Goal: Information Seeking & Learning: Understand process/instructions

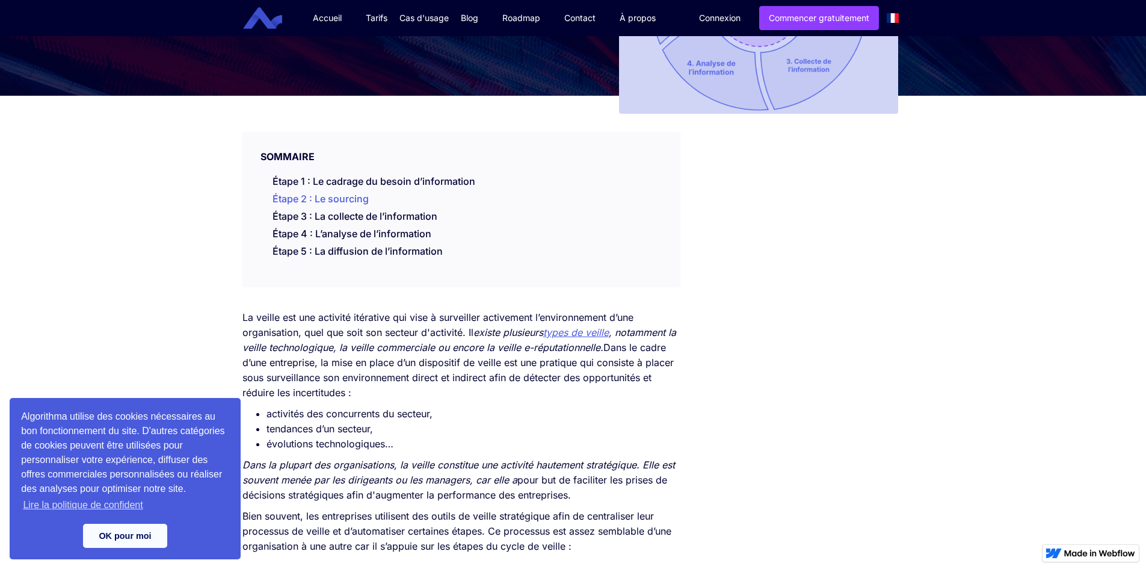
scroll to position [180, 0]
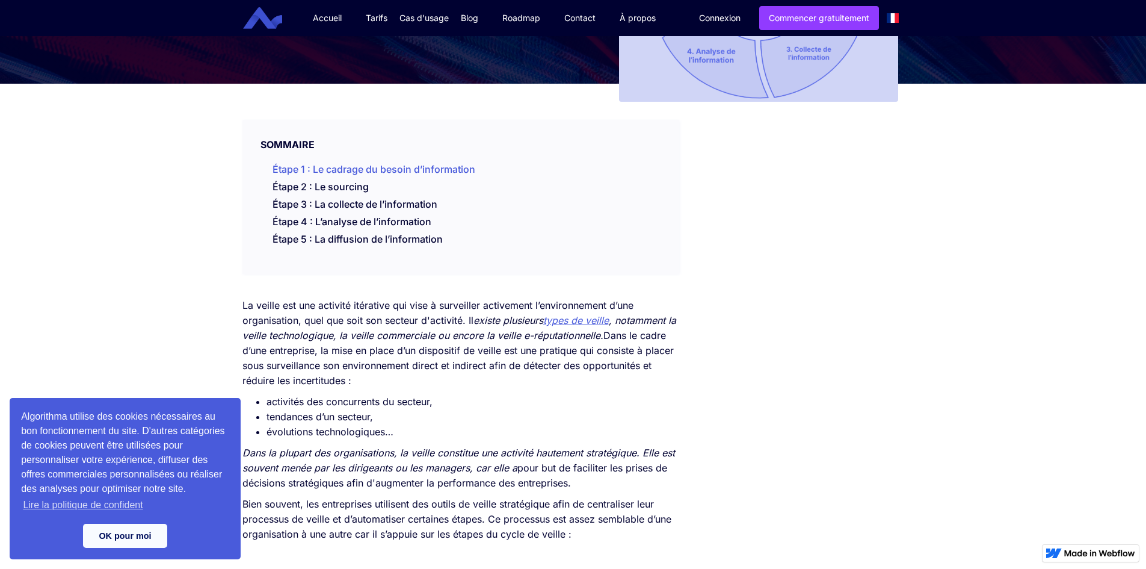
drag, startPoint x: 496, startPoint y: 159, endPoint x: 309, endPoint y: 167, distance: 186.7
click at [309, 167] on div "Étape 1 : Le cadrage du besoin d’information Étape 2 : Le sourcing Étape 3 : La…" at bounding box center [460, 202] width 437 height 93
copy link "Le cadrage du besoin d’information"
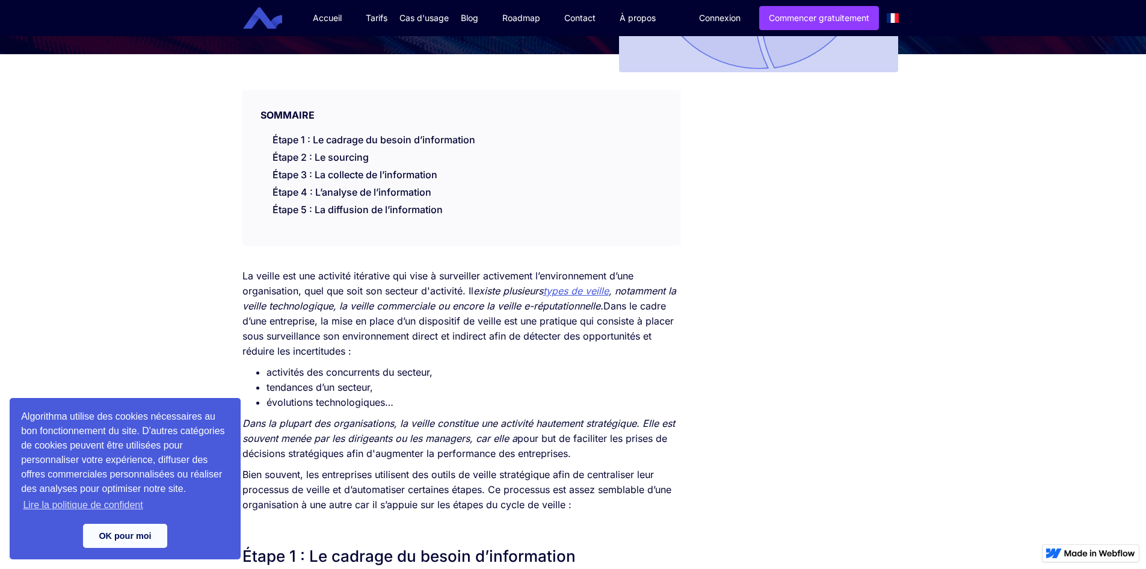
scroll to position [241, 0]
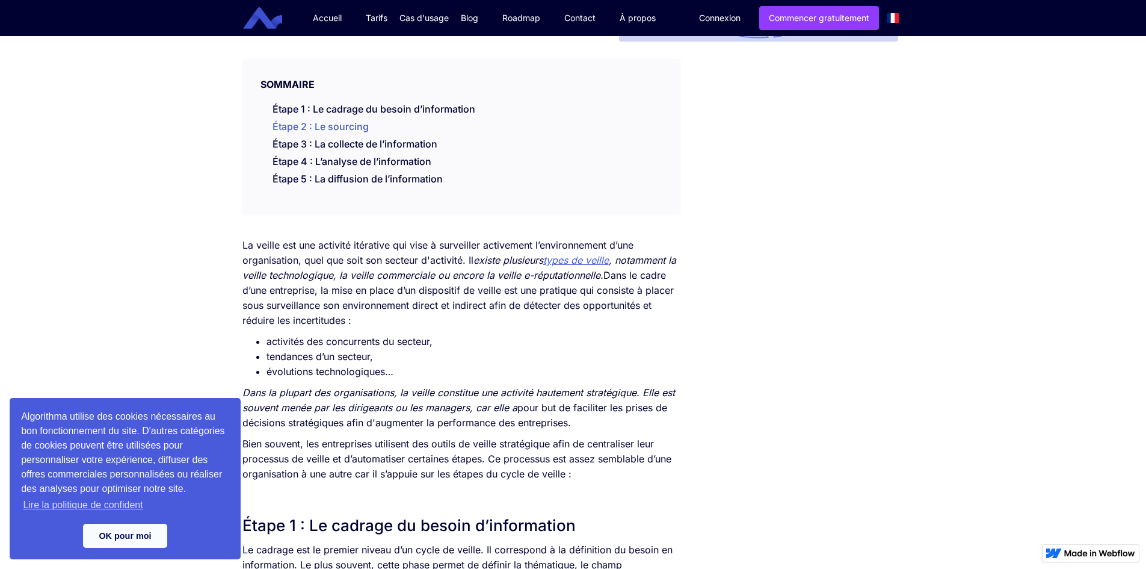
drag, startPoint x: 376, startPoint y: 125, endPoint x: 317, endPoint y: 133, distance: 59.6
click at [317, 133] on li "Étape 2 : Le sourcing" at bounding box center [473, 128] width 401 height 17
copy link "Le sourcing"
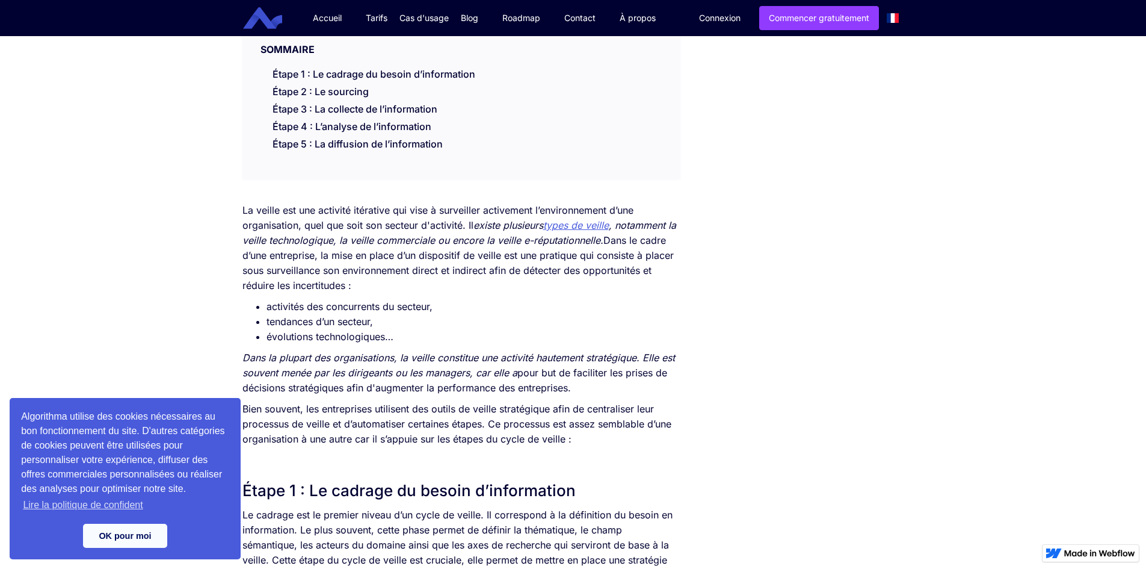
scroll to position [301, 0]
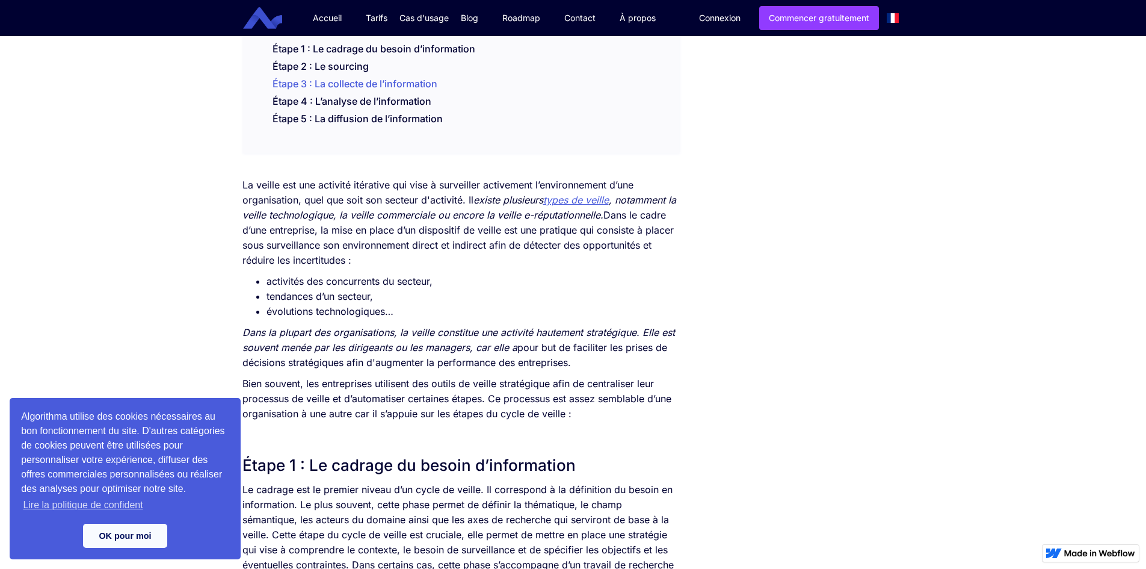
drag, startPoint x: 457, startPoint y: 87, endPoint x: 312, endPoint y: 89, distance: 145.6
click at [312, 89] on li "Étape 3 : La collecte de l’information" at bounding box center [473, 85] width 401 height 17
copy link "La collecte de l’information"
drag, startPoint x: 489, startPoint y: 48, endPoint x: 312, endPoint y: 55, distance: 177.0
click at [312, 55] on li "Étape 1 : Le cadrage du besoin d’information" at bounding box center [473, 50] width 401 height 17
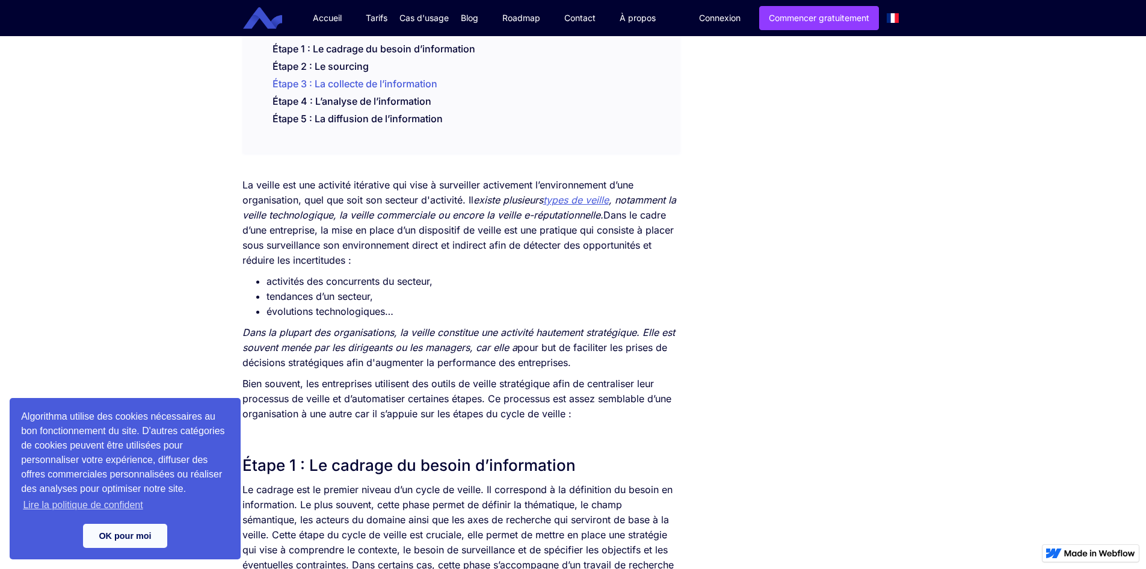
copy link "Le cadrage du besoin d’information"
drag, startPoint x: 438, startPoint y: 98, endPoint x: 315, endPoint y: 100, distance: 123.3
click at [315, 100] on li "Étape 4 : L’analyse de l’information" at bounding box center [473, 102] width 401 height 17
copy link "L’analyse de l’information"
click at [375, 139] on div "SOMMAIRE Étape 1 : Le cadrage du besoin d’information Étape 2 : Le sourcing Éta…" at bounding box center [460, 76] width 437 height 154
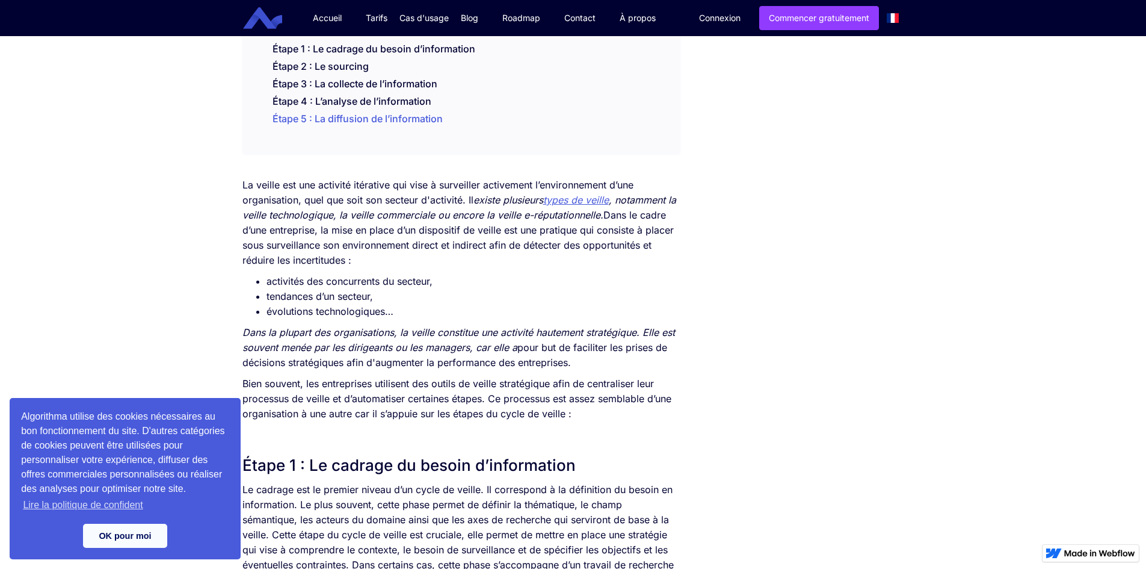
drag, startPoint x: 447, startPoint y: 119, endPoint x: 312, endPoint y: 121, distance: 134.8
click at [312, 121] on li "Étape 5 : La diffusion de l’information" at bounding box center [473, 120] width 401 height 17
copy link "La diffusion de l’information"
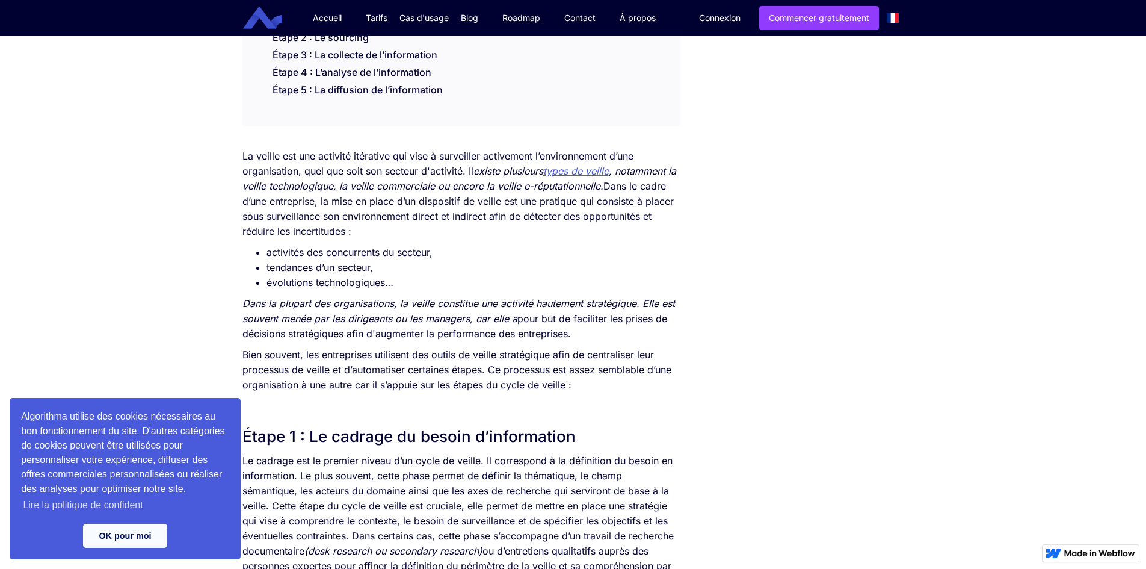
scroll to position [361, 0]
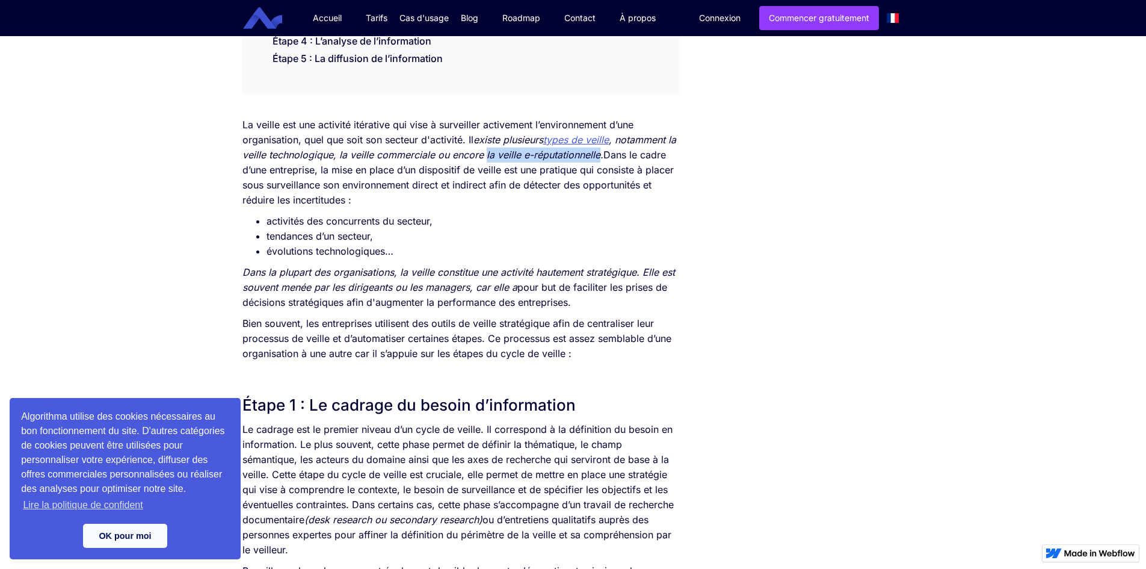
drag, startPoint x: 495, startPoint y: 158, endPoint x: 609, endPoint y: 153, distance: 113.8
click at [609, 153] on em ", notamment la veille technologique, la veille commerciale ou encore la veille …" at bounding box center [459, 147] width 434 height 27
copy em "la veille e-réputationnelle"
drag, startPoint x: 643, startPoint y: 183, endPoint x: 585, endPoint y: 188, distance: 58.0
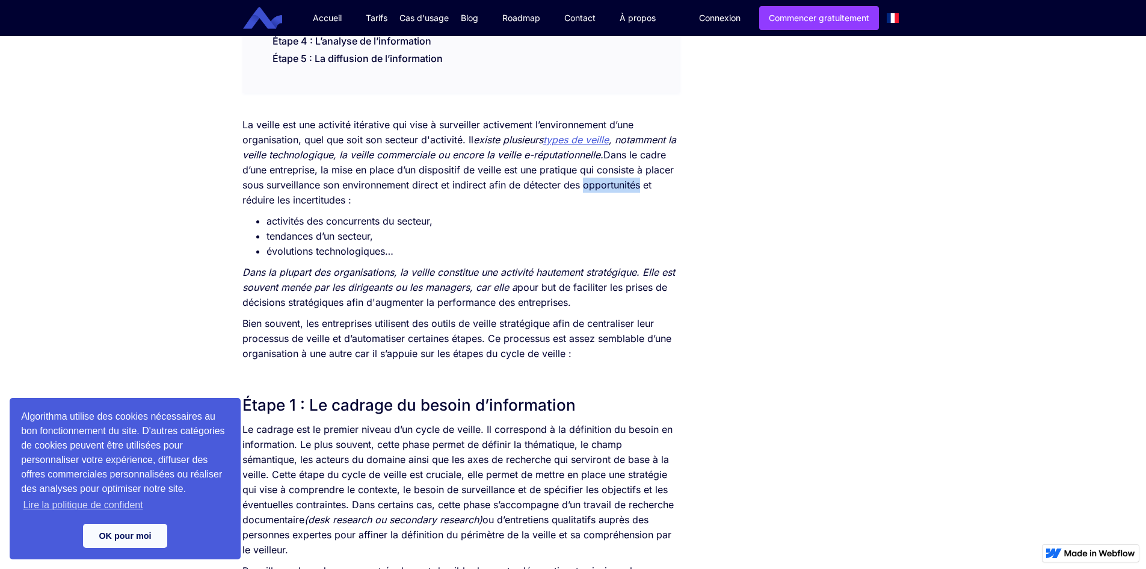
click at [585, 188] on p "La veille est une activité itérative qui vise à surveiller activement l’environ…" at bounding box center [460, 162] width 437 height 90
copy p "opportunités"
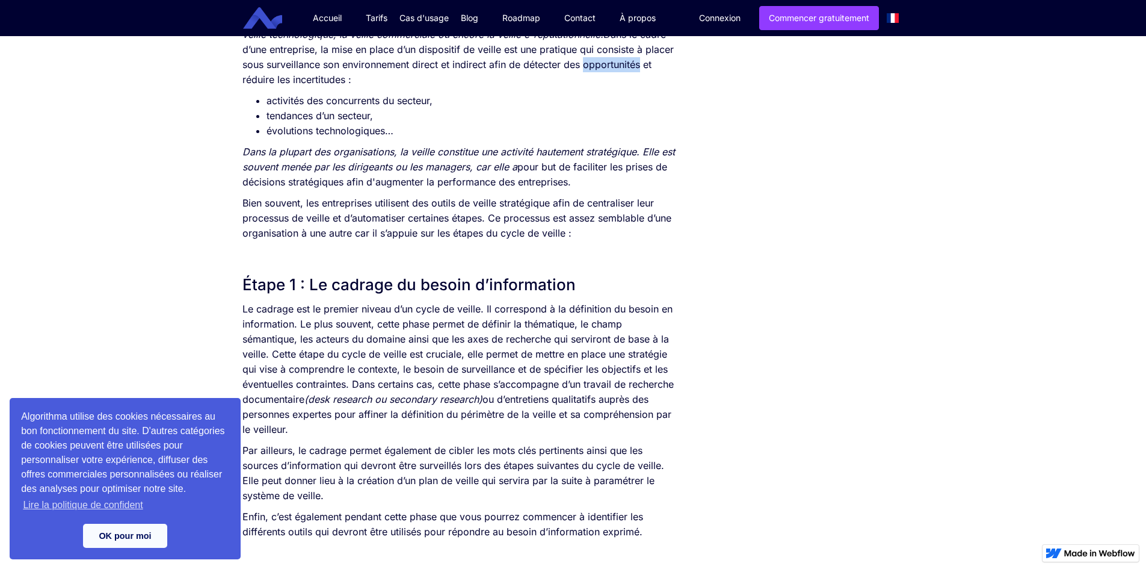
scroll to position [421, 0]
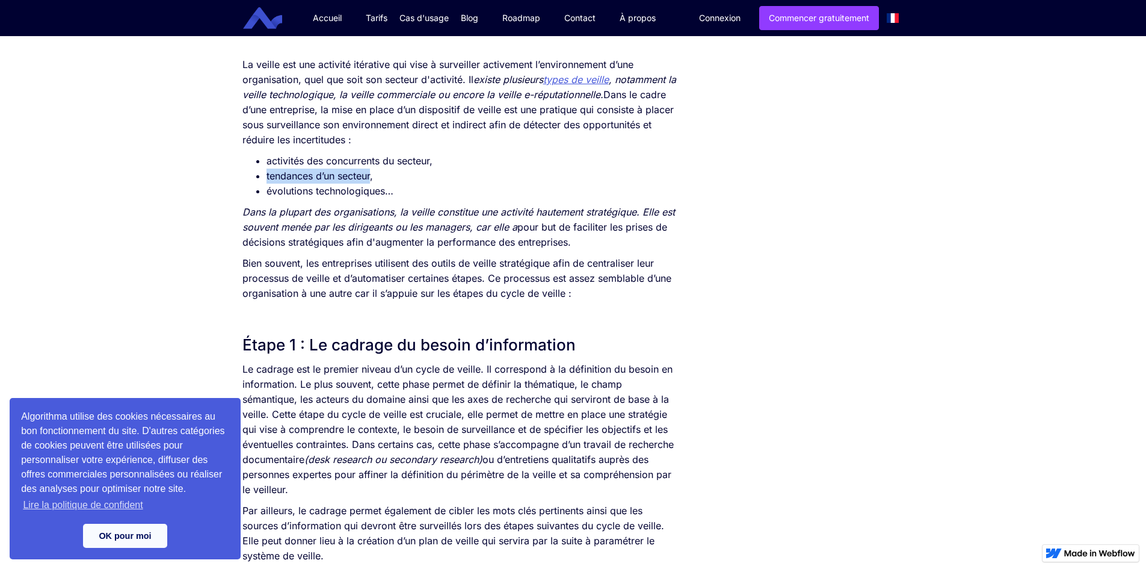
drag, startPoint x: 267, startPoint y: 176, endPoint x: 372, endPoint y: 175, distance: 105.3
click at [372, 175] on li "tendances d’un secteur," at bounding box center [473, 175] width 413 height 15
copy li "tendances d’un secteur"
drag, startPoint x: 381, startPoint y: 157, endPoint x: 363, endPoint y: 159, distance: 17.5
drag, startPoint x: 363, startPoint y: 159, endPoint x: 235, endPoint y: 152, distance: 128.3
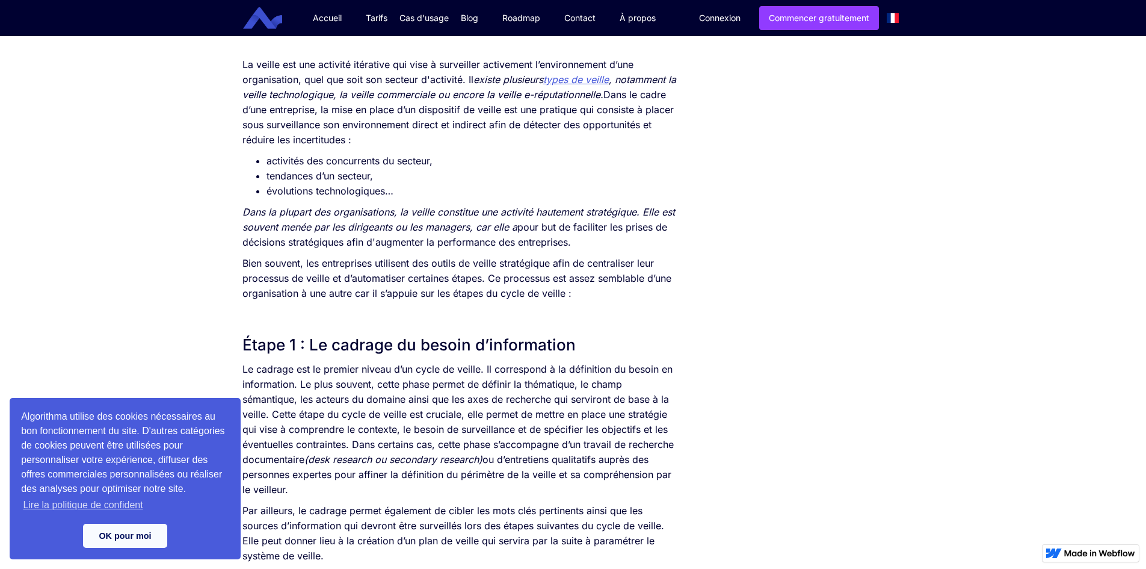
drag, startPoint x: 380, startPoint y: 162, endPoint x: 266, endPoint y: 158, distance: 114.4
click at [264, 159] on ul "activités des concurrents du secteur, tendances d’un secteur, évolutions techno…" at bounding box center [460, 175] width 437 height 45
copy li "activités des concurrents"
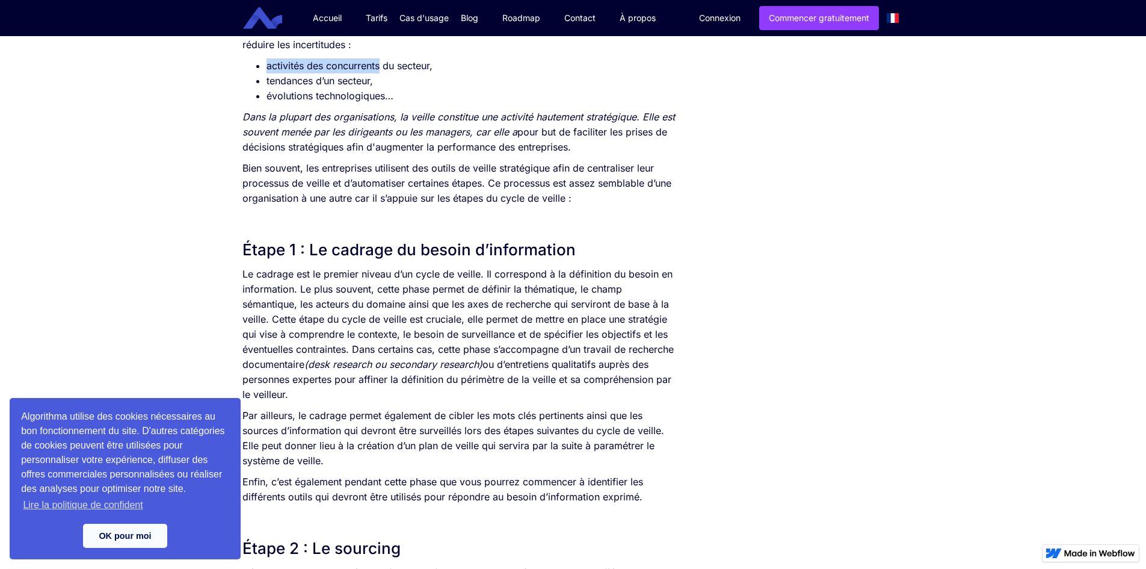
scroll to position [541, 0]
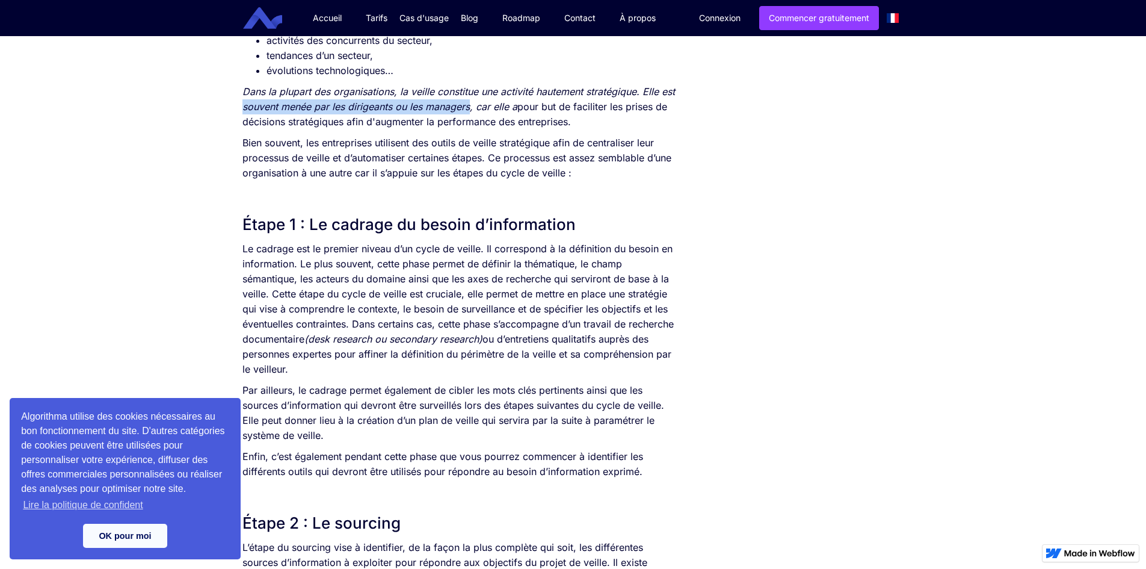
drag, startPoint x: 472, startPoint y: 105, endPoint x: 239, endPoint y: 108, distance: 232.8
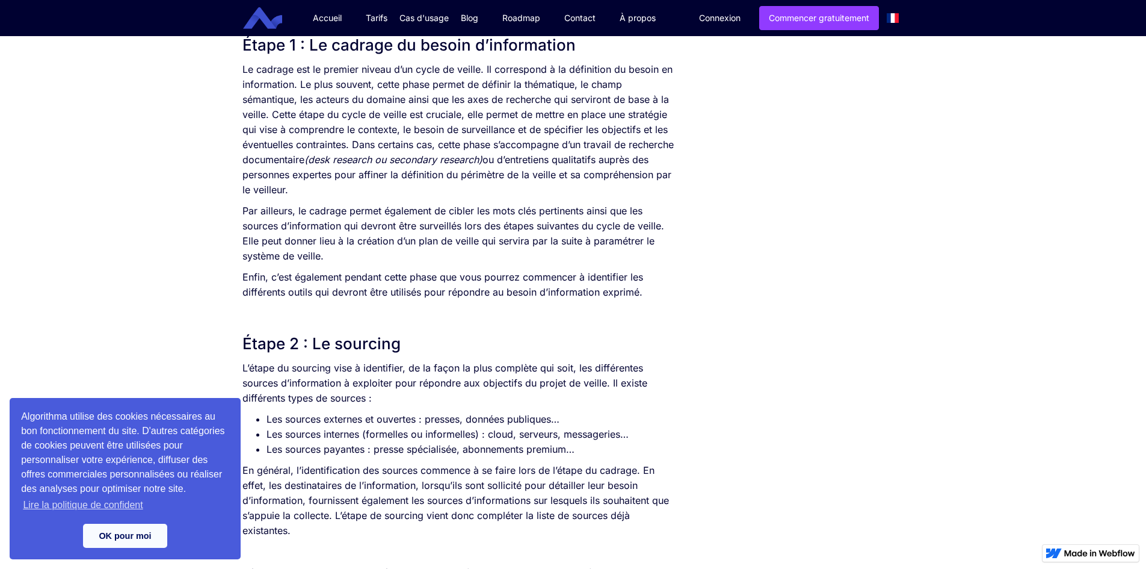
scroll to position [722, 0]
click at [570, 168] on p "Le cadrage est le premier niveau d’un cycle de veille. Il correspond à la défin…" at bounding box center [460, 128] width 437 height 135
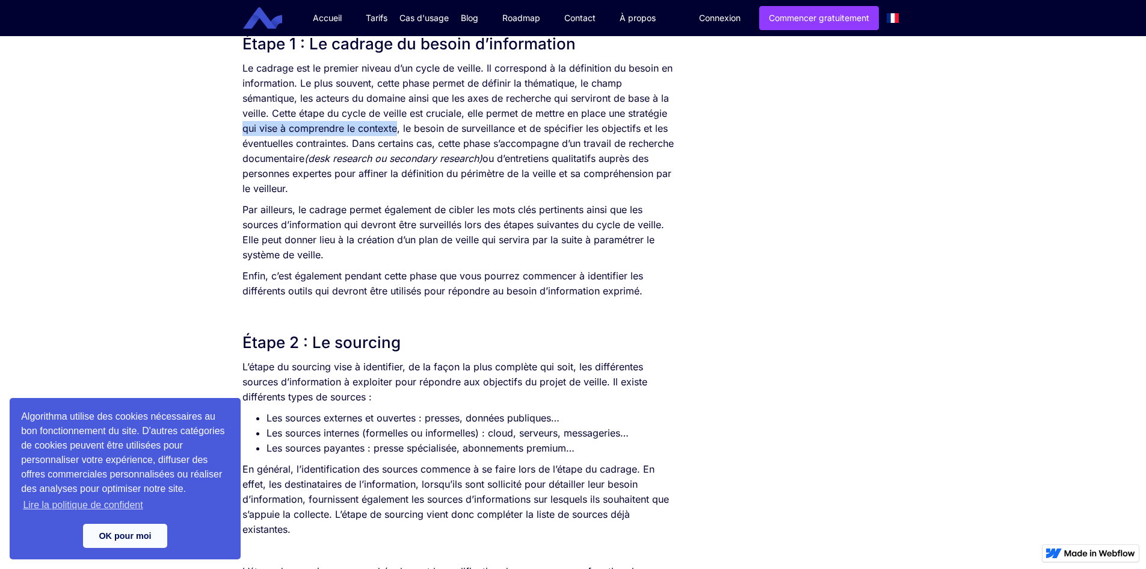
drag, startPoint x: 242, startPoint y: 132, endPoint x: 393, endPoint y: 129, distance: 151.6
click at [393, 129] on p "Le cadrage est le premier niveau d’un cycle de veille. Il correspond à la défin…" at bounding box center [460, 128] width 437 height 135
drag, startPoint x: 543, startPoint y: 129, endPoint x: 640, endPoint y: 128, distance: 97.5
click at [640, 128] on p "Le cadrage est le premier niveau d’un cycle de veille. Il correspond à la défin…" at bounding box center [460, 128] width 437 height 135
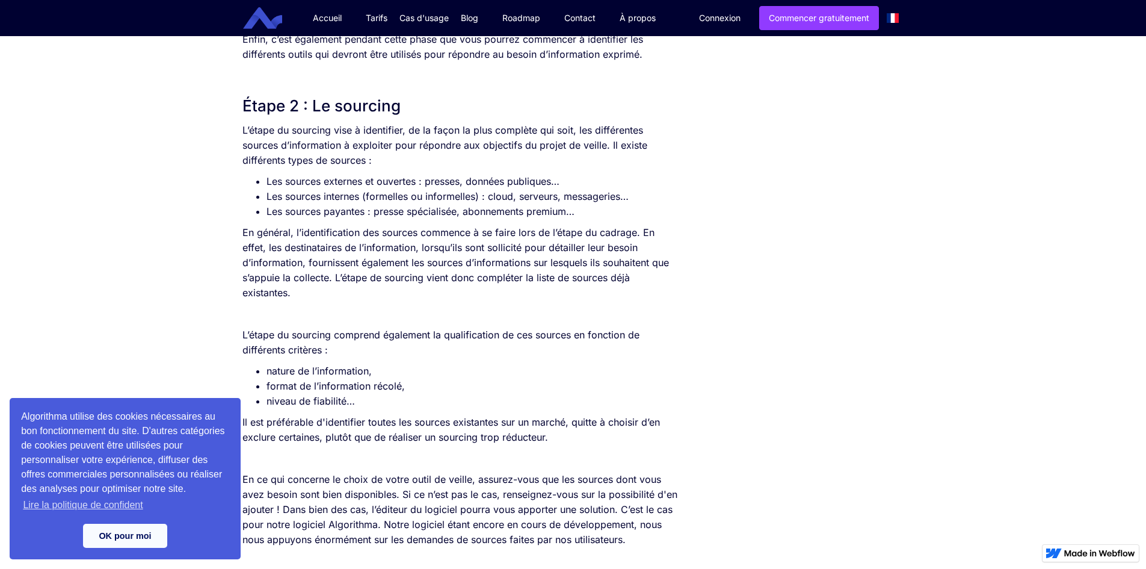
scroll to position [963, 0]
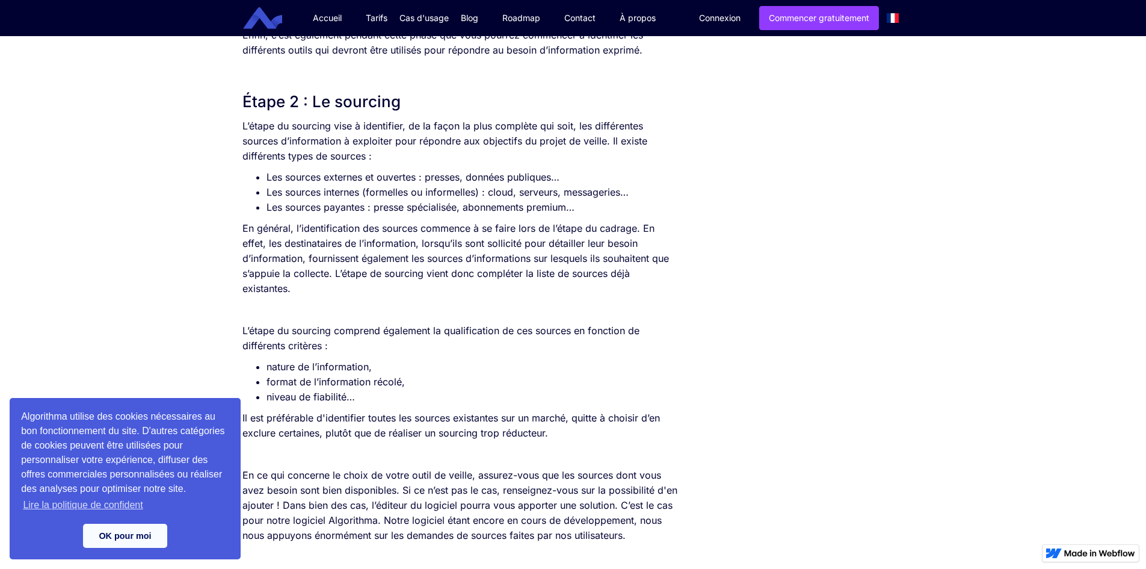
drag, startPoint x: 1024, startPoint y: 473, endPoint x: 888, endPoint y: 365, distance: 173.8
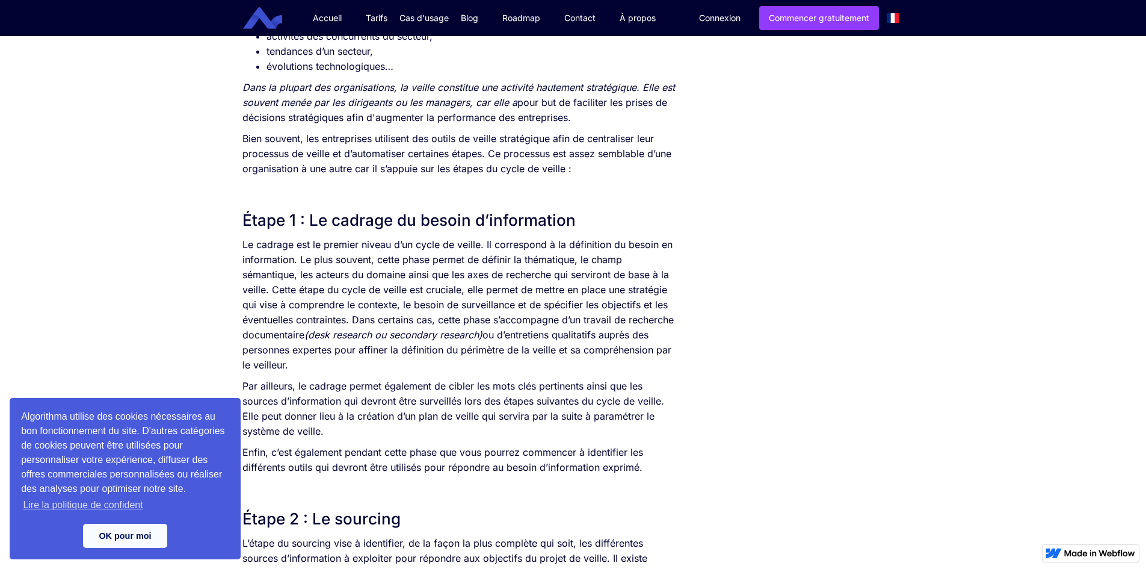
scroll to position [541, 0]
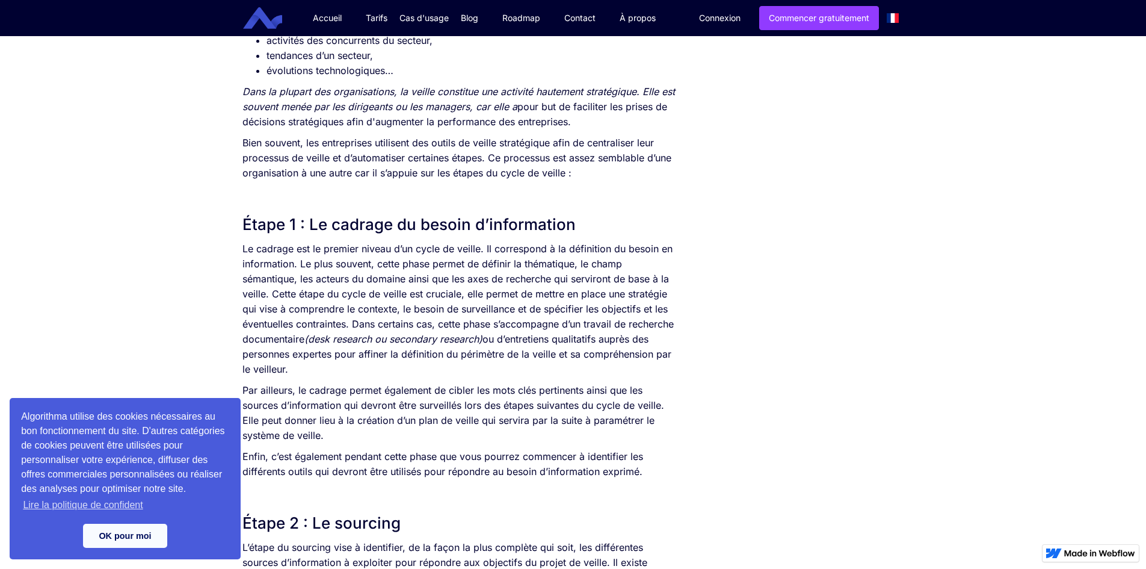
drag, startPoint x: 583, startPoint y: 228, endPoint x: 307, endPoint y: 224, distance: 276.2
click at [307, 224] on h2 "Étape 1 : Le cadrage du besoin d’information" at bounding box center [460, 225] width 437 height 22
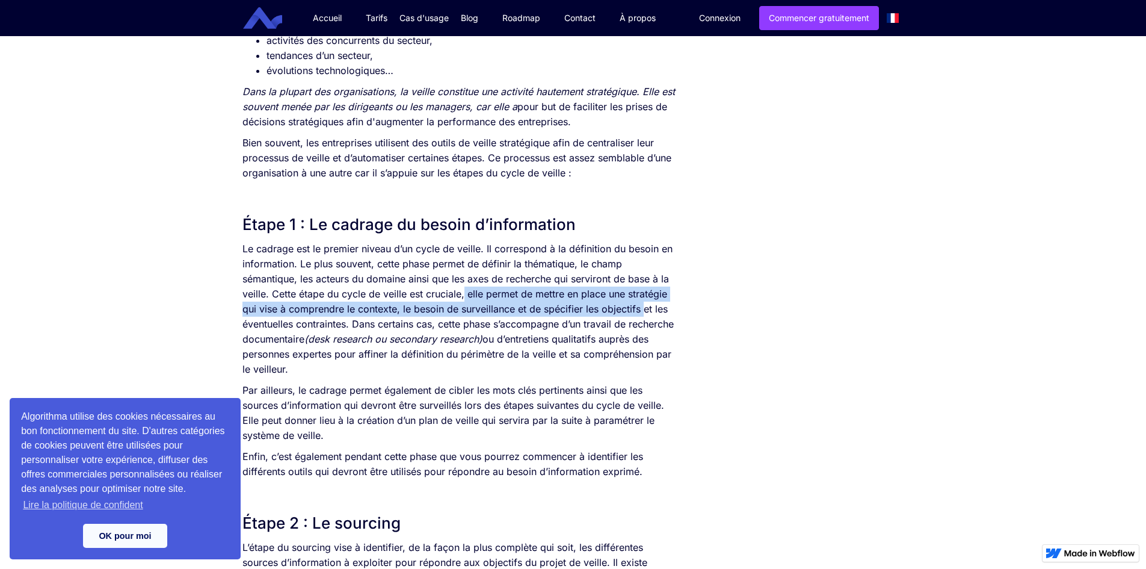
drag, startPoint x: 464, startPoint y: 295, endPoint x: 641, endPoint y: 311, distance: 177.6
click at [641, 311] on p "Le cadrage est le premier niveau d’un cycle de veille. Il correspond à la défin…" at bounding box center [460, 308] width 437 height 135
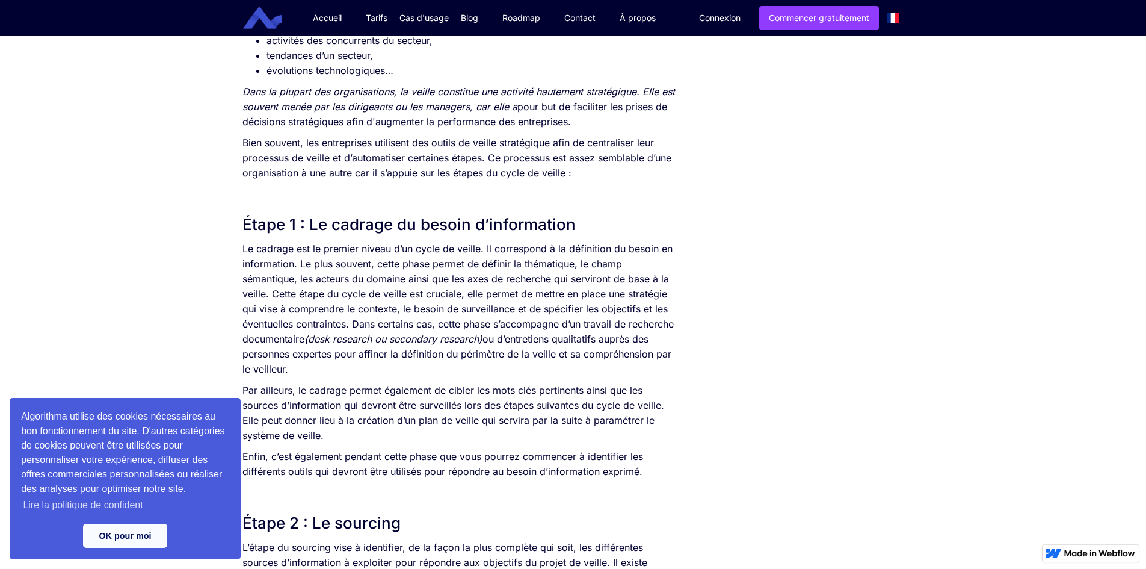
drag, startPoint x: 938, startPoint y: 207, endPoint x: 476, endPoint y: 315, distance: 474.0
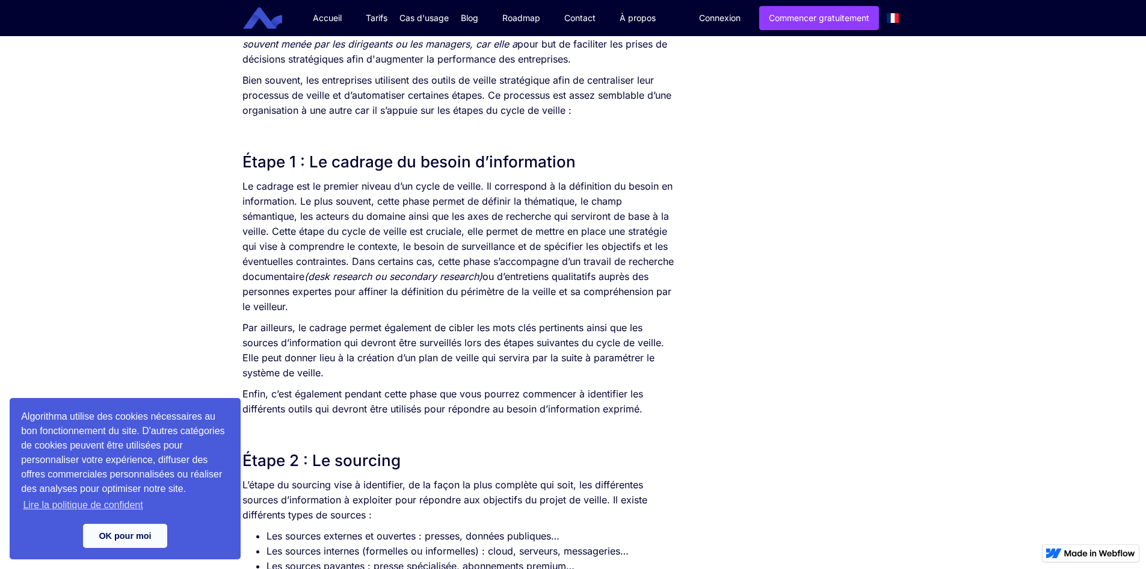
scroll to position [722, 0]
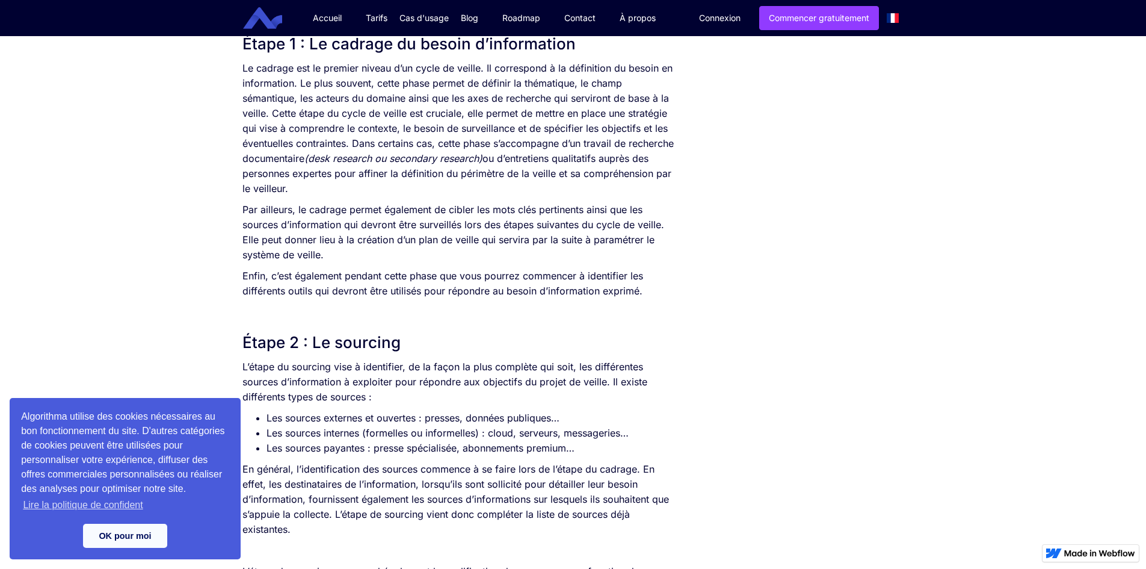
drag, startPoint x: 384, startPoint y: 340, endPoint x: 315, endPoint y: 342, distance: 69.2
click at [315, 342] on h2 "Étape 2 : Le sourcing" at bounding box center [460, 342] width 437 height 22
drag, startPoint x: 749, startPoint y: 232, endPoint x: 738, endPoint y: 233, distance: 11.5
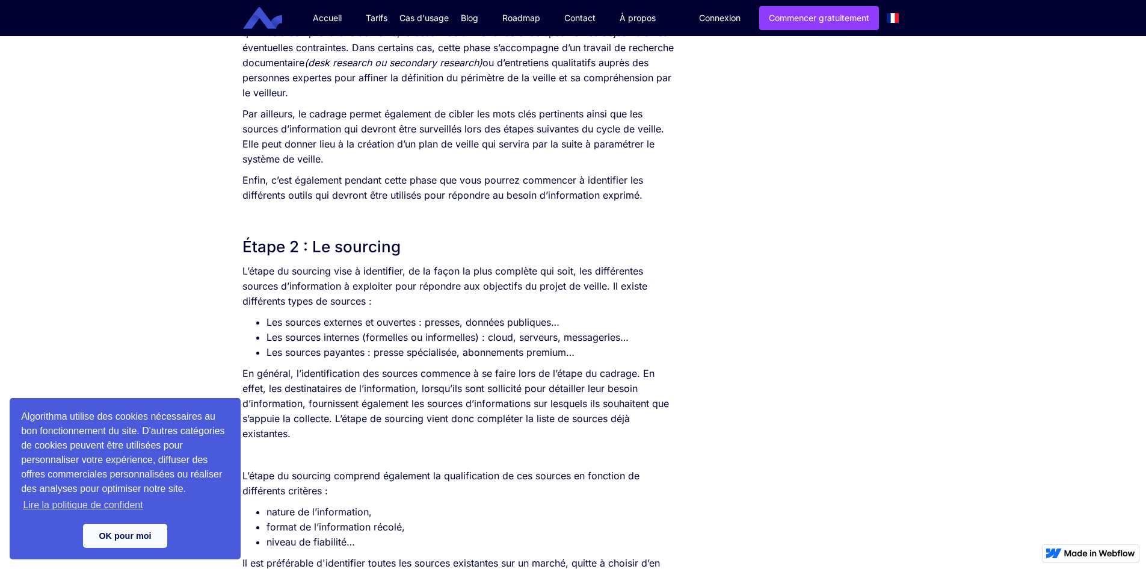
scroll to position [842, 0]
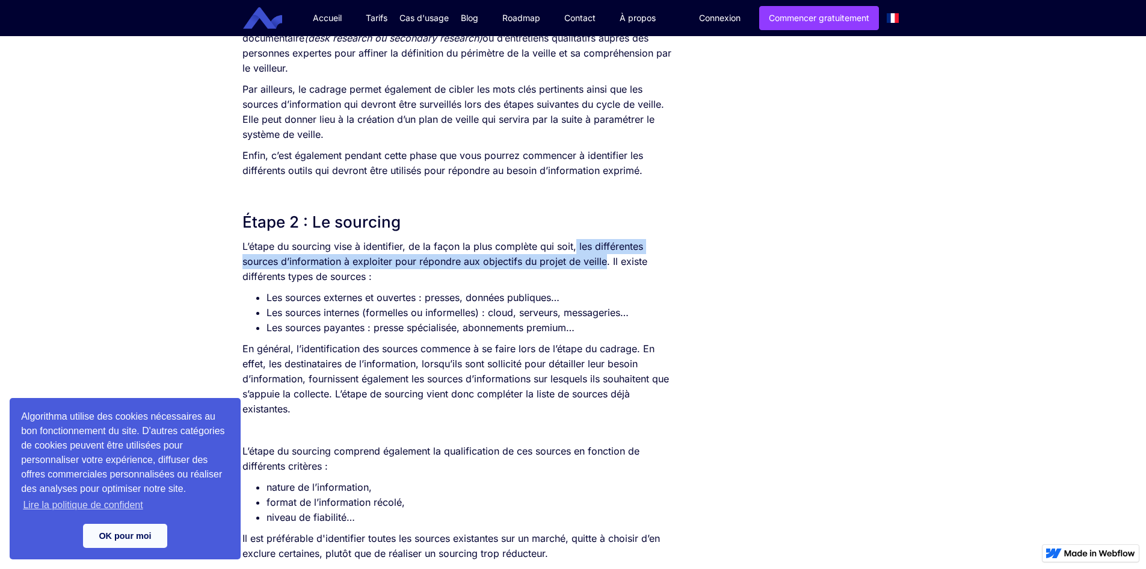
drag, startPoint x: 575, startPoint y: 247, endPoint x: 602, endPoint y: 266, distance: 32.7
click at [602, 266] on p "L’étape du sourcing vise à identifier, de la façon la plus complète qui soit, l…" at bounding box center [460, 261] width 437 height 45
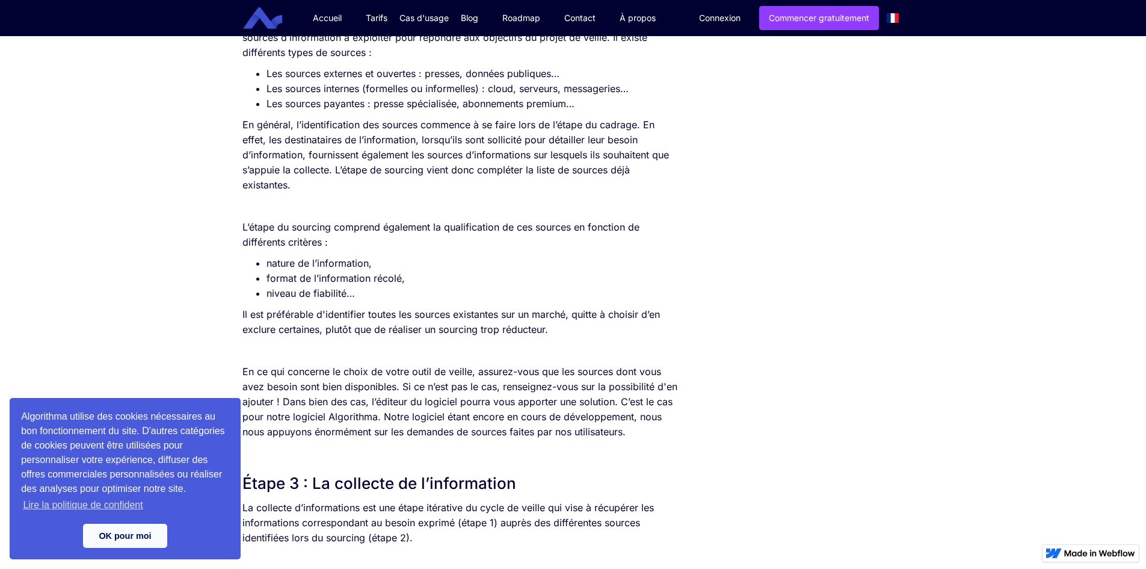
scroll to position [902, 0]
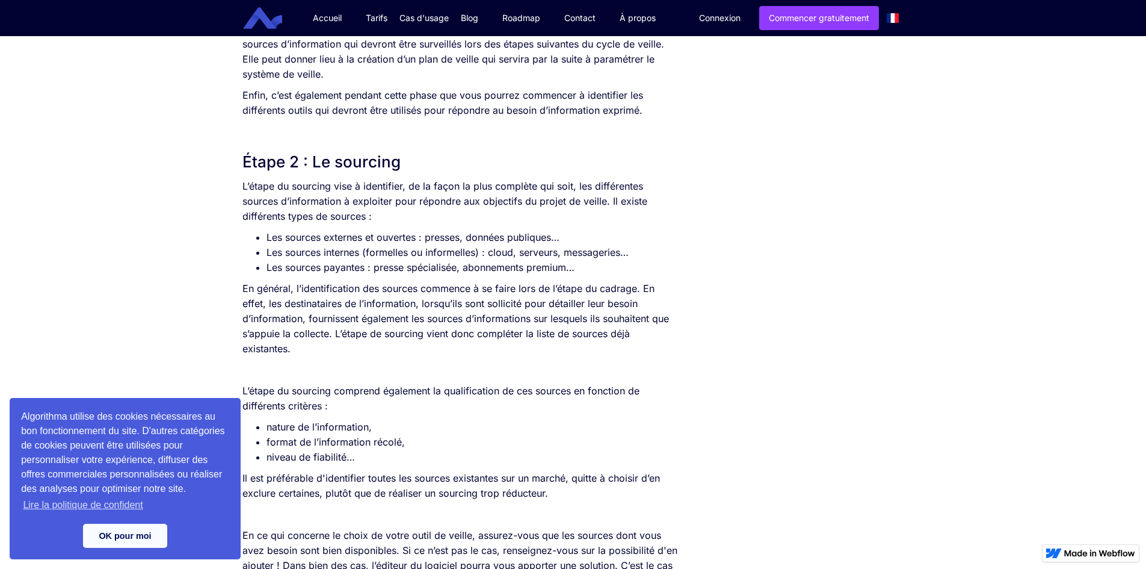
drag, startPoint x: 581, startPoint y: 268, endPoint x: 208, endPoint y: 237, distance: 374.2
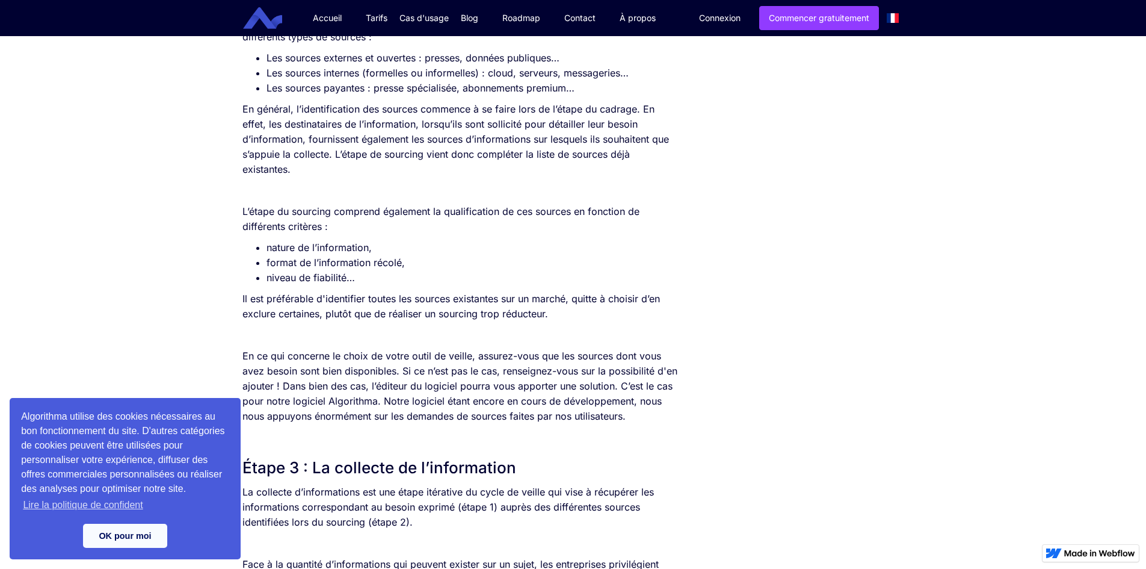
scroll to position [1083, 0]
click at [132, 545] on link "OK pour moi" at bounding box center [125, 535] width 84 height 24
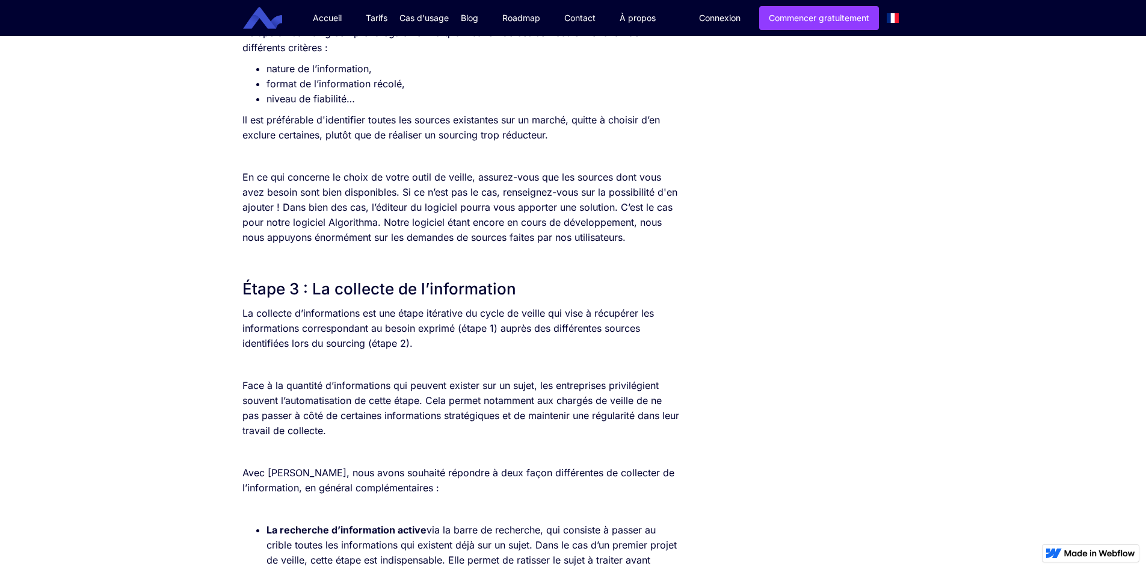
scroll to position [1263, 0]
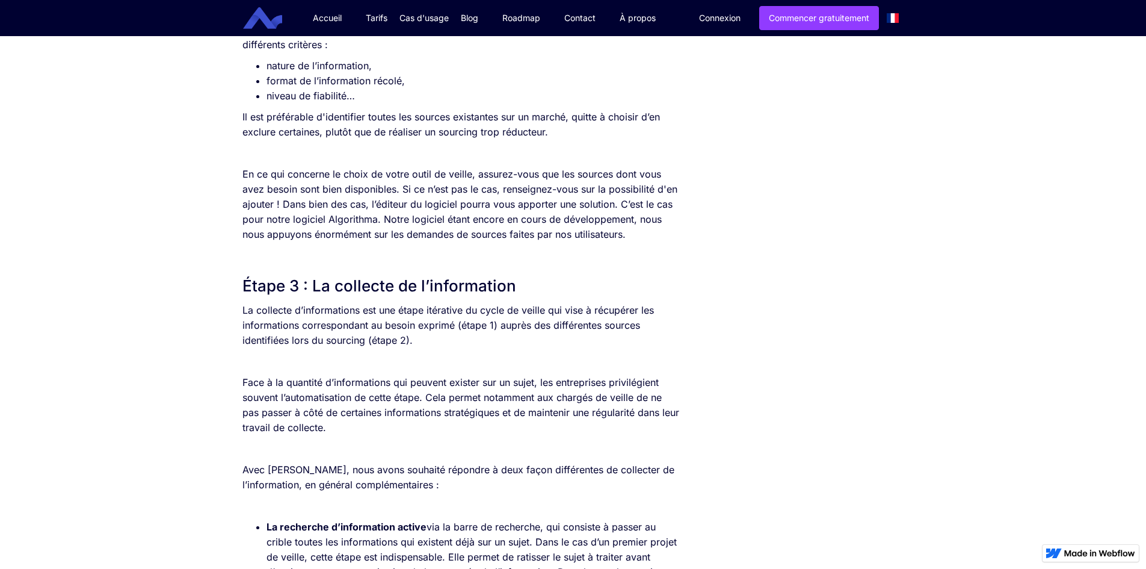
drag, startPoint x: 522, startPoint y: 289, endPoint x: 312, endPoint y: 280, distance: 210.7
click at [312, 280] on h2 "Étape 3 : La collecte de l’information" at bounding box center [460, 286] width 437 height 22
click at [998, 110] on div "SOMMAIRE Étape 1 : Le cadrage du besoin d’information Étape 2 : Le sourcing Éta…" at bounding box center [573, 496] width 1146 height 2990
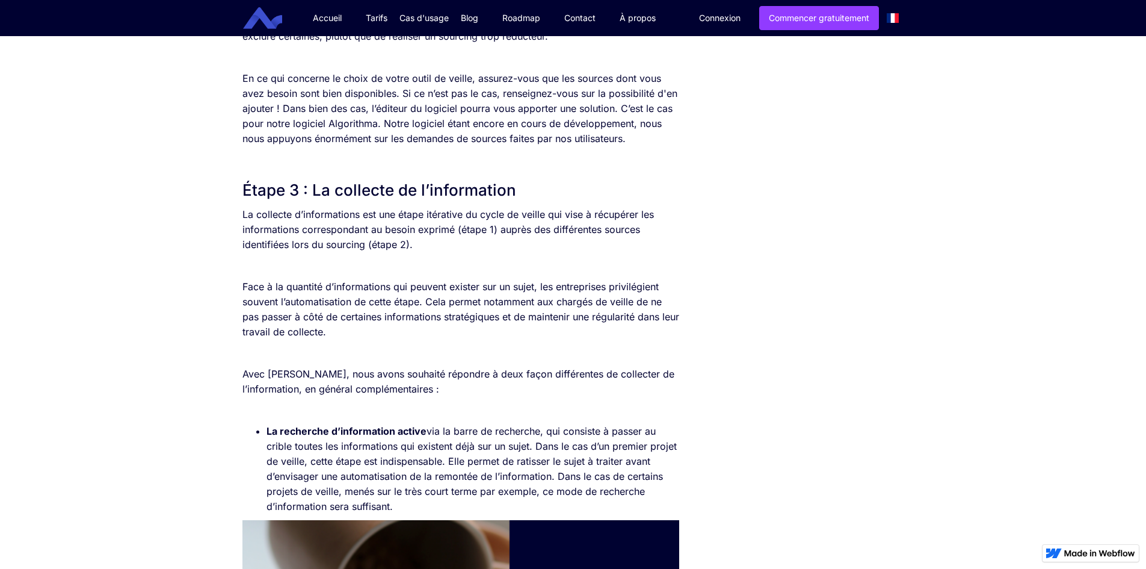
scroll to position [1384, 0]
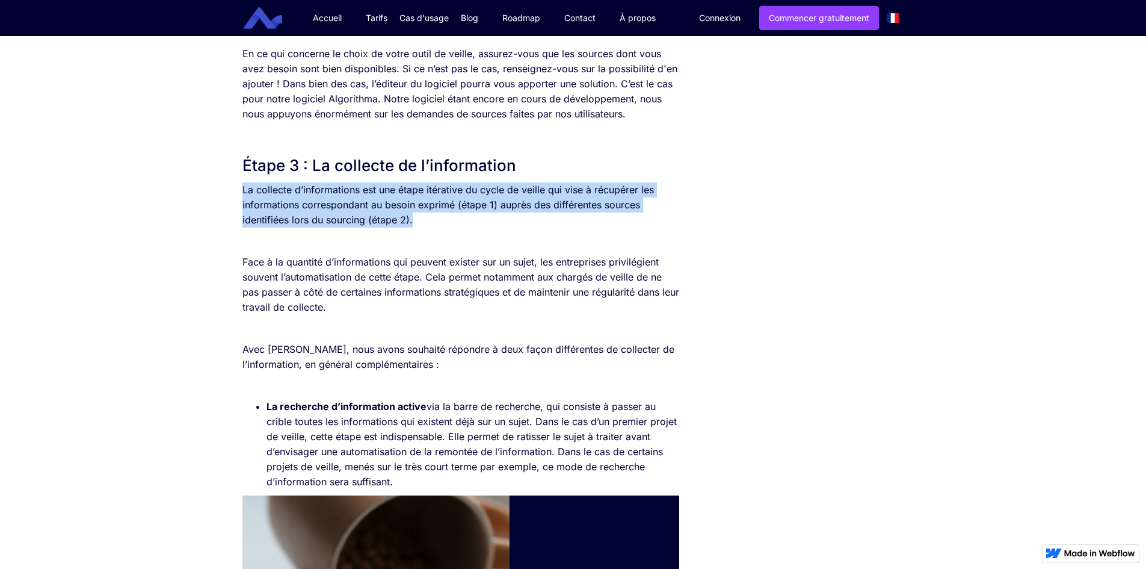
drag, startPoint x: 426, startPoint y: 223, endPoint x: 225, endPoint y: 183, distance: 204.9
click at [225, 183] on div "SOMMAIRE Étape 1 : Le cadrage du besoin d’information Étape 2 : Le sourcing Éta…" at bounding box center [573, 375] width 1146 height 2990
click at [668, 220] on p "La collecte d’informations est une étape itérative du cycle de veille qui vise …" at bounding box center [460, 204] width 437 height 45
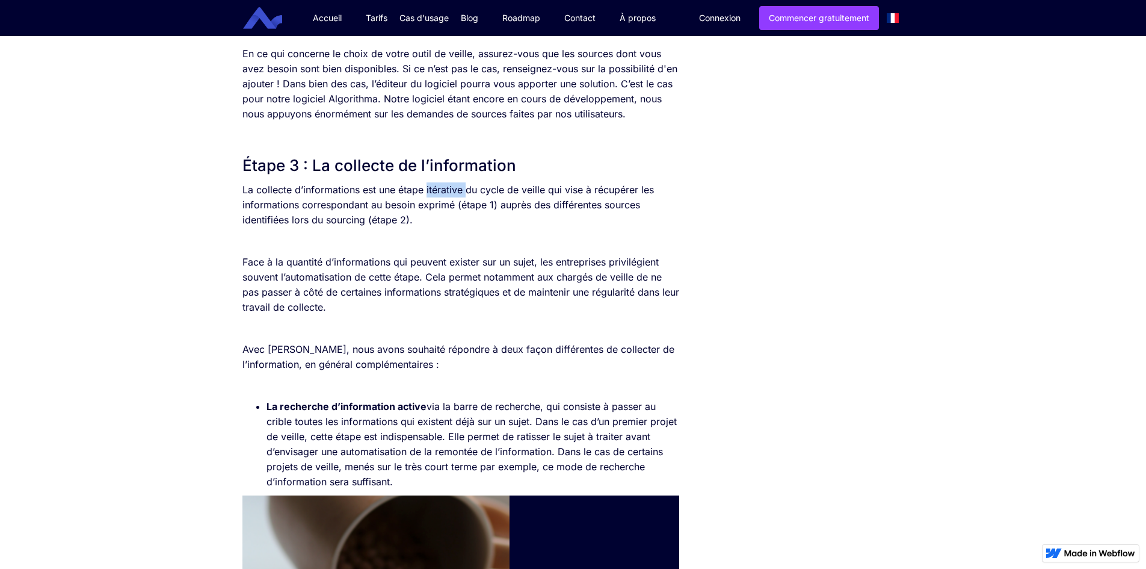
drag, startPoint x: 465, startPoint y: 185, endPoint x: 427, endPoint y: 190, distance: 38.2
click at [427, 190] on p "La collecte d’informations est une étape itérative du cycle de veille qui vise …" at bounding box center [460, 204] width 437 height 45
drag, startPoint x: 433, startPoint y: 230, endPoint x: 424, endPoint y: 226, distance: 9.7
click at [431, 229] on div "La veille est une activité itérative qui vise à surveiller activement l’environ…" at bounding box center [460, 471] width 437 height 2752
drag, startPoint x: 424, startPoint y: 226, endPoint x: 294, endPoint y: 225, distance: 129.9
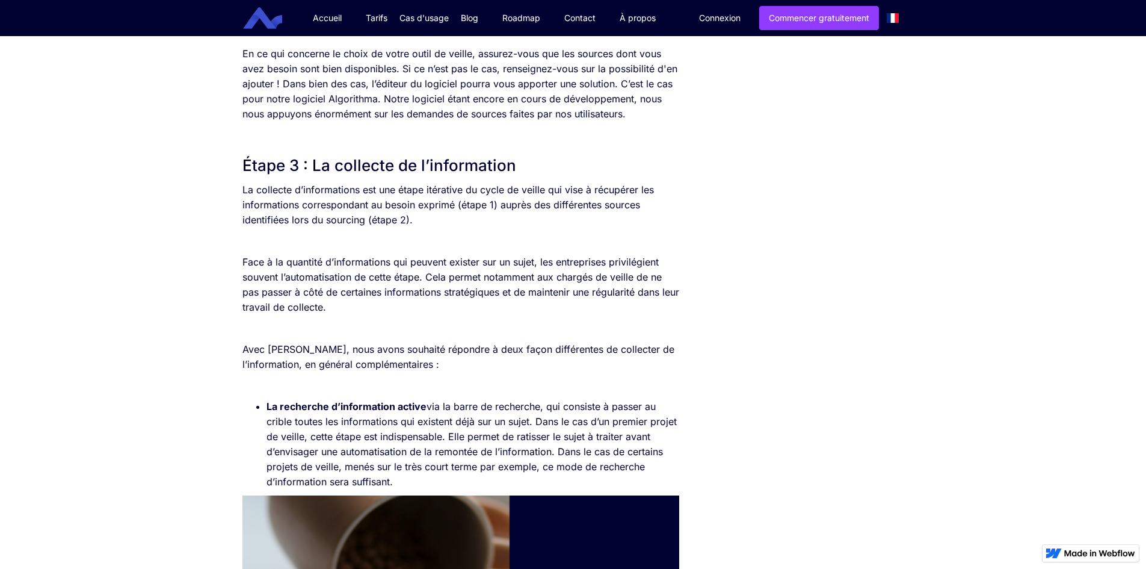
click at [285, 226] on p "La collecte d’informations est une étape itérative du cycle de veille qui vise …" at bounding box center [460, 204] width 437 height 45
click at [413, 219] on p "La collecte d’informations est une étape itérative du cycle de veille qui vise …" at bounding box center [460, 204] width 437 height 45
click at [416, 221] on p "La collecte d’informations est une étape itérative du cycle de veille qui vise …" at bounding box center [460, 204] width 437 height 45
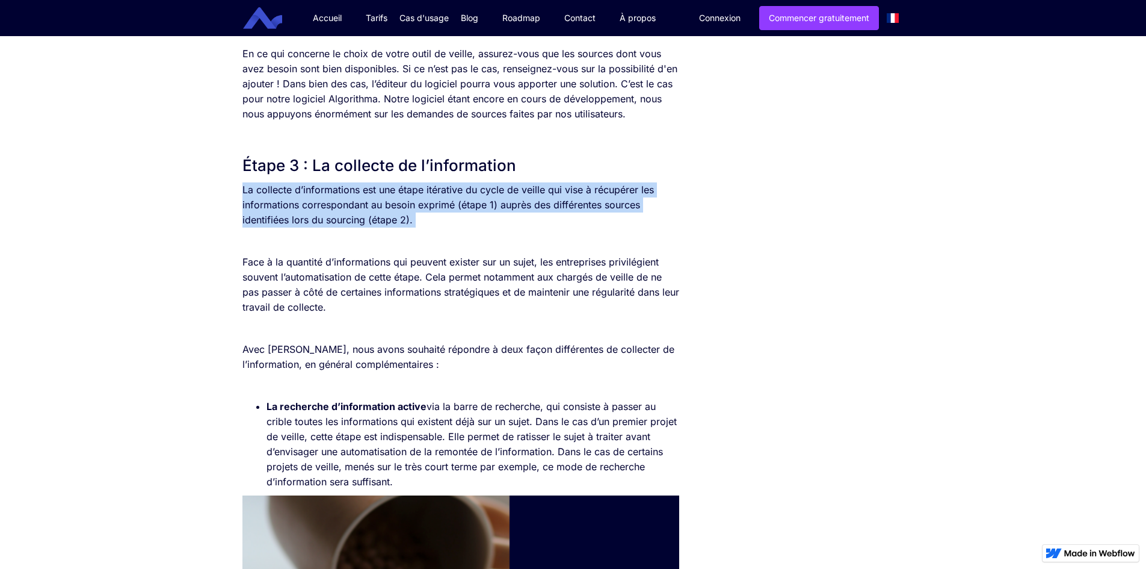
drag, startPoint x: 417, startPoint y: 220, endPoint x: 240, endPoint y: 193, distance: 178.9
click at [240, 193] on div "SOMMAIRE Étape 1 : Le cadrage du besoin d’information Étape 2 : Le sourcing Éta…" at bounding box center [460, 363] width 449 height 2966
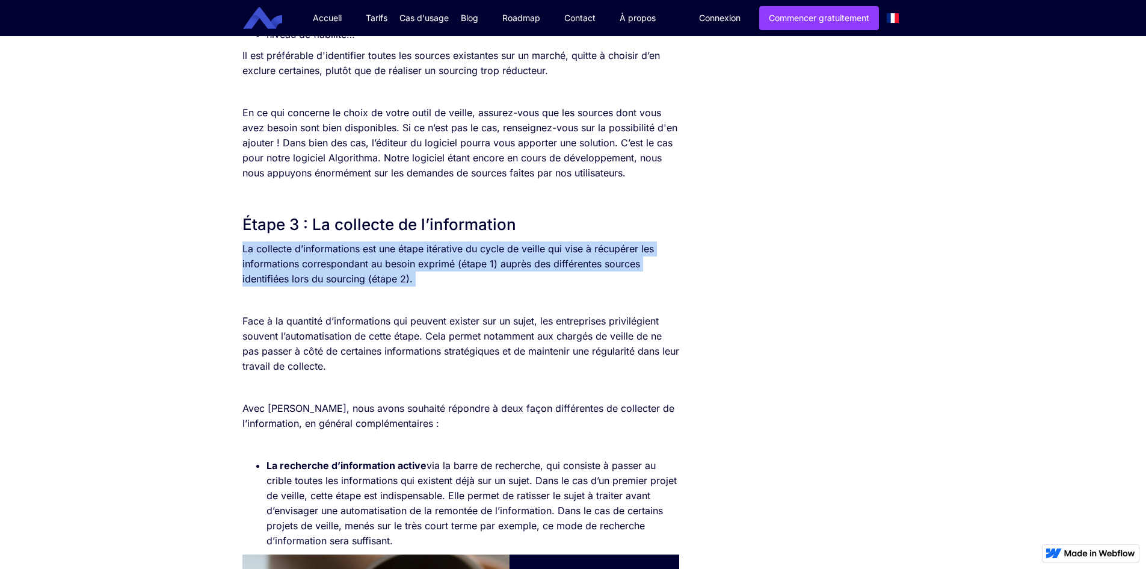
scroll to position [1324, 0]
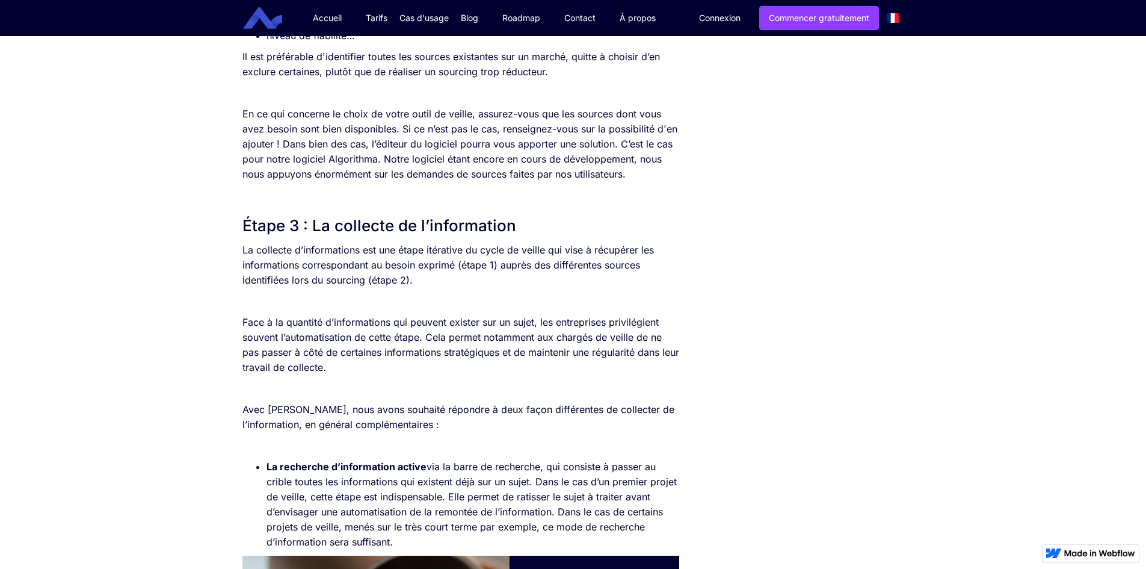
click at [156, 209] on div "SOMMAIRE Étape 1 : Le cadrage du besoin d’information Étape 2 : Le sourcing Éta…" at bounding box center [573, 436] width 1146 height 2990
drag, startPoint x: 397, startPoint y: 280, endPoint x: 229, endPoint y: 273, distance: 168.6
click at [229, 273] on div "SOMMAIRE Étape 1 : Le cadrage du besoin d’information Étape 2 : Le sourcing Éta…" at bounding box center [573, 436] width 1146 height 2990
click at [447, 288] on div "La veille est une activité itérative qui vise à surveiller activement l’environ…" at bounding box center [460, 531] width 437 height 2752
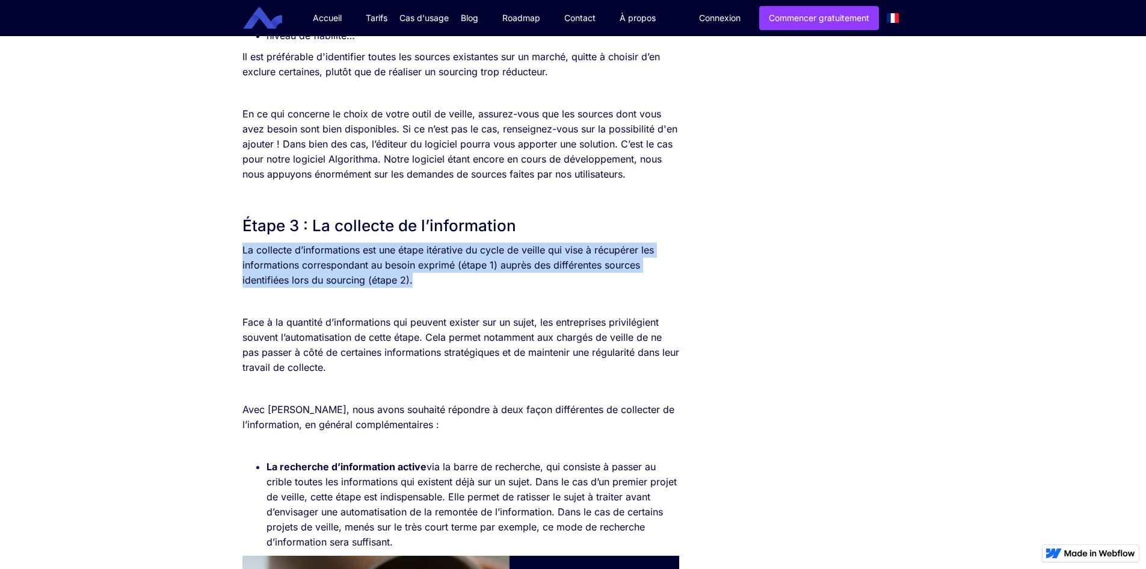
drag, startPoint x: 437, startPoint y: 283, endPoint x: 224, endPoint y: 250, distance: 215.6
click at [224, 250] on div "SOMMAIRE Étape 1 : Le cadrage du besoin d’information Étape 2 : Le sourcing Éta…" at bounding box center [573, 436] width 1146 height 2990
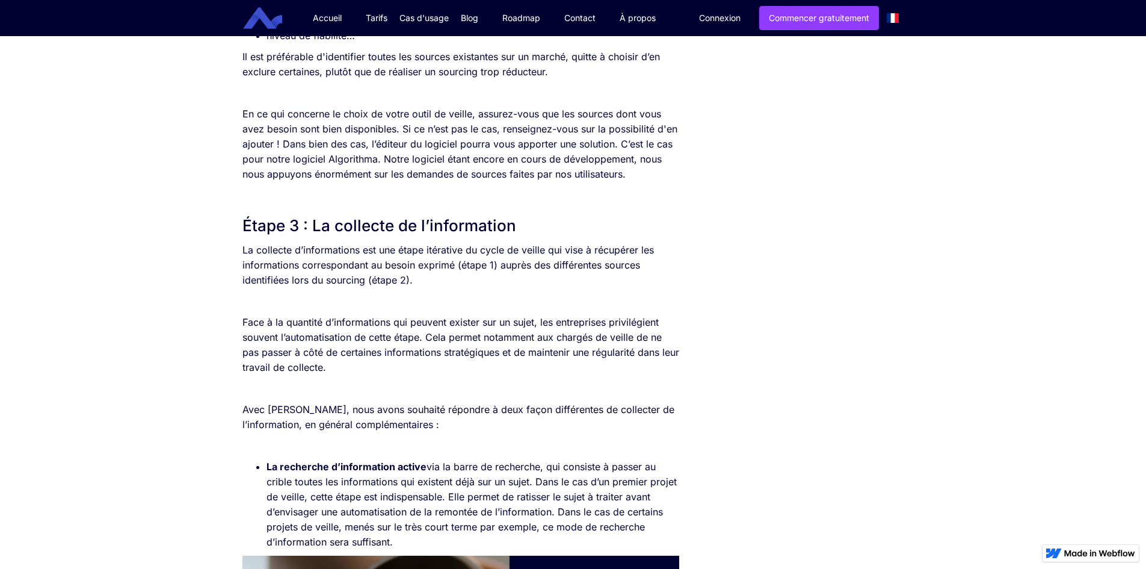
click at [1009, 304] on div "SOMMAIRE Étape 1 : Le cadrage du besoin d’information Étape 2 : Le sourcing Éta…" at bounding box center [573, 436] width 1146 height 2990
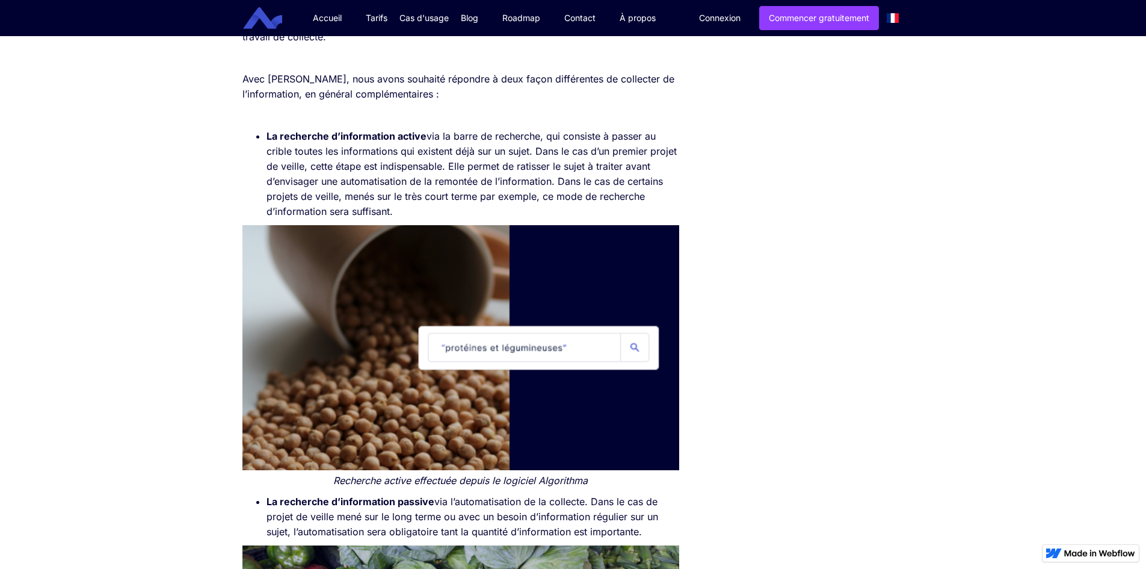
scroll to position [1684, 0]
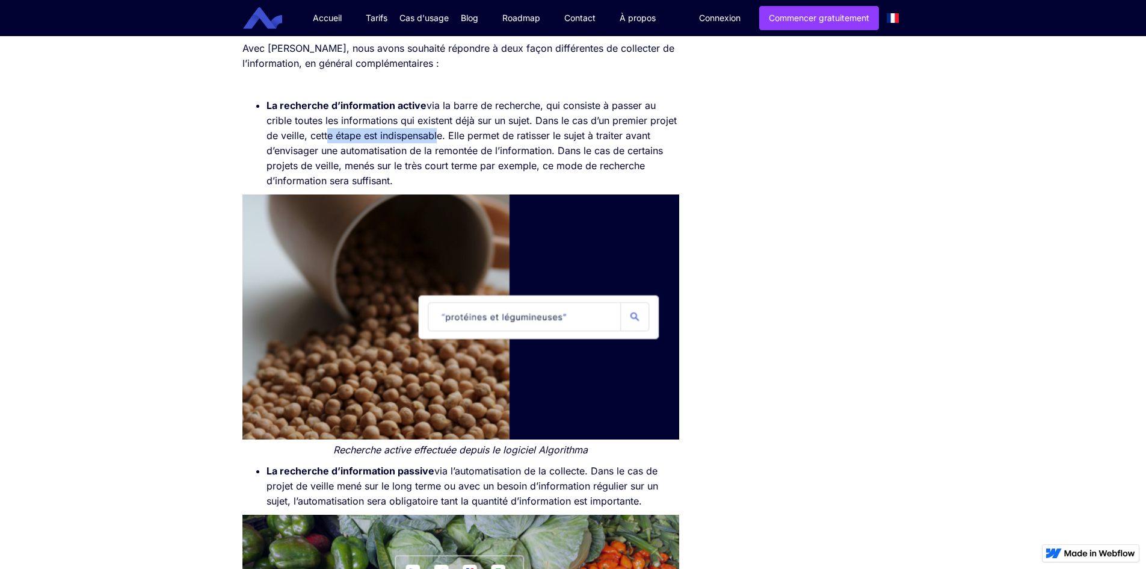
drag, startPoint x: 325, startPoint y: 134, endPoint x: 437, endPoint y: 136, distance: 111.3
click at [437, 136] on li "La recherche d’information active via la barre de recherche, qui consiste à pas…" at bounding box center [473, 143] width 413 height 90
click at [387, 140] on li "La recherche d’information active via la barre de recherche, qui consiste à pas…" at bounding box center [473, 143] width 413 height 90
drag, startPoint x: 378, startPoint y: 136, endPoint x: 442, endPoint y: 134, distance: 63.2
click at [442, 134] on li "La recherche d’information active via la barre de recherche, qui consiste à pas…" at bounding box center [473, 143] width 413 height 90
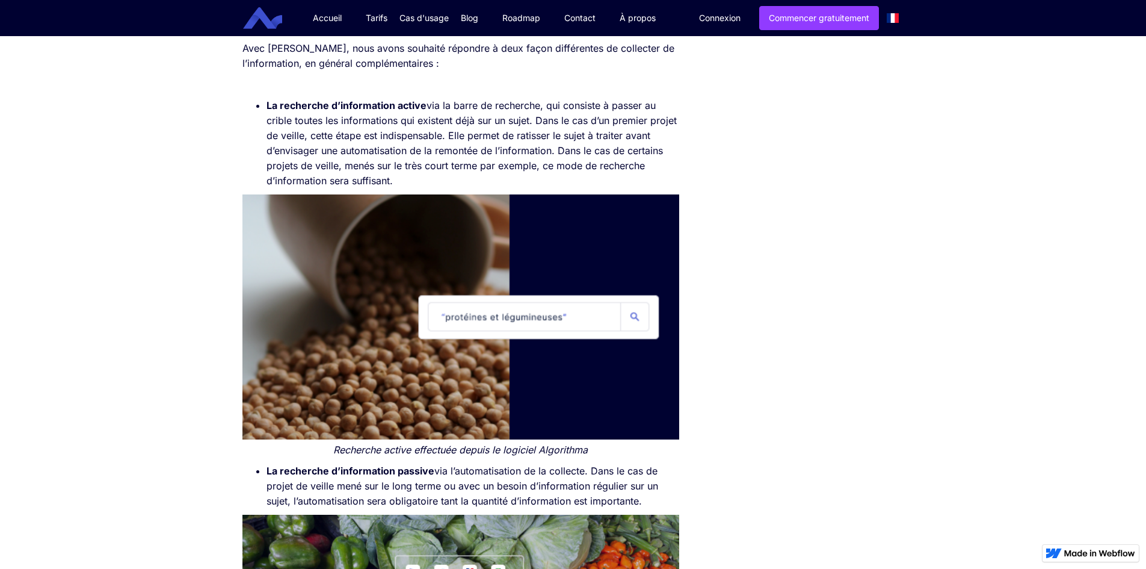
click at [128, 162] on div "SOMMAIRE Étape 1 : Le cadrage du besoin d’information Étape 2 : Le sourcing Éta…" at bounding box center [573, 75] width 1146 height 2990
drag, startPoint x: 515, startPoint y: 136, endPoint x: 549, endPoint y: 134, distance: 33.8
click at [549, 134] on li "La recherche d’information active via la barre de recherche, qui consiste à pas…" at bounding box center [473, 143] width 413 height 90
click at [772, 156] on div "SOMMAIRE Étape 1 : Le cadrage du besoin d’information Étape 2 : Le sourcing Éta…" at bounding box center [573, 63] width 674 height 2966
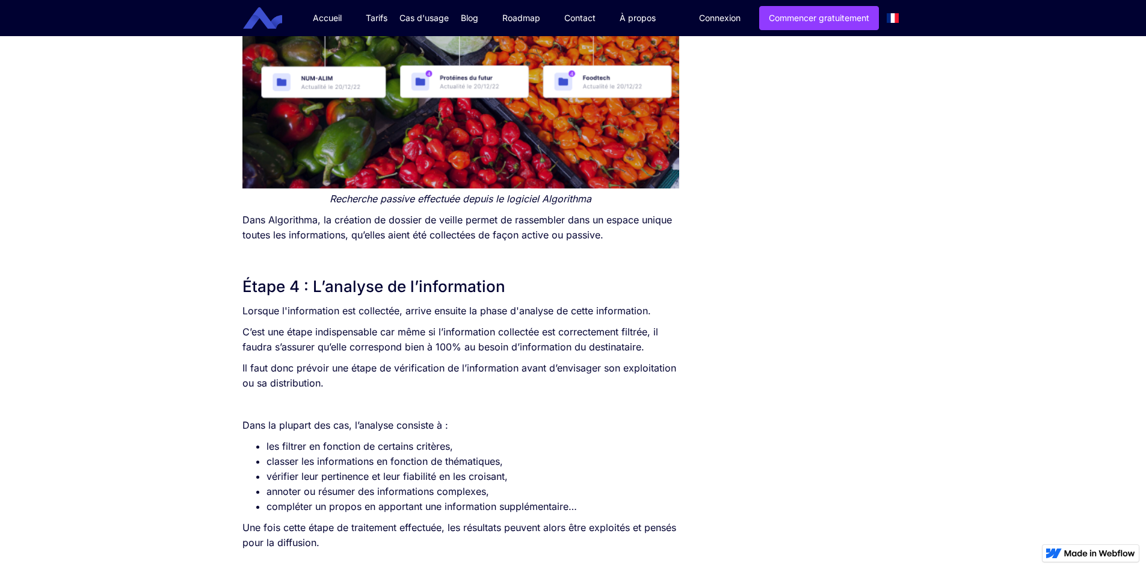
scroll to position [2286, 0]
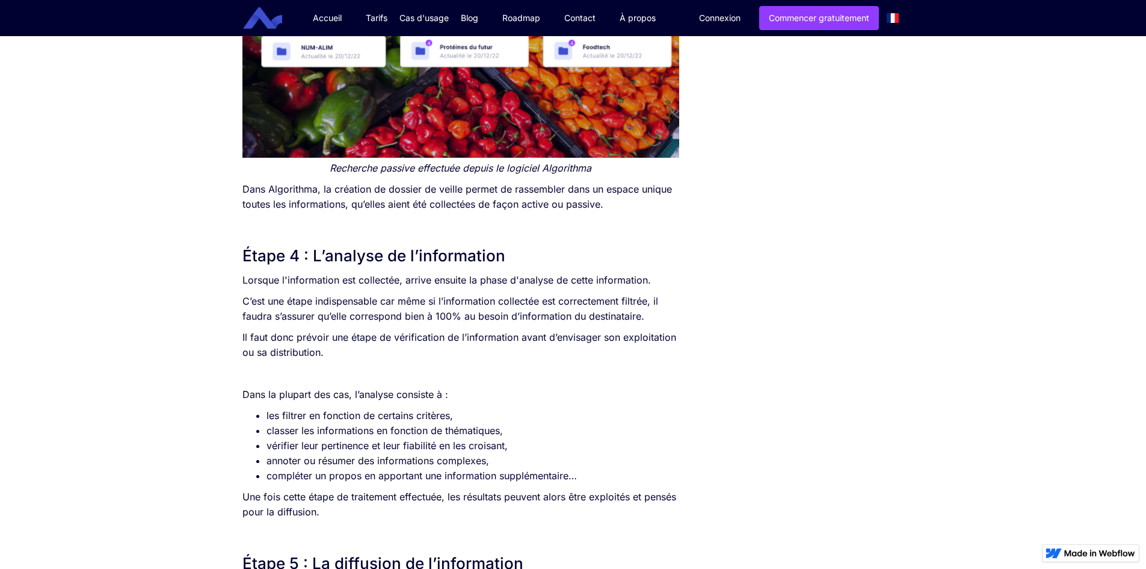
drag, startPoint x: 535, startPoint y: 200, endPoint x: 935, endPoint y: 190, distance: 399.6
drag, startPoint x: 393, startPoint y: 191, endPoint x: 778, endPoint y: 183, distance: 385.1
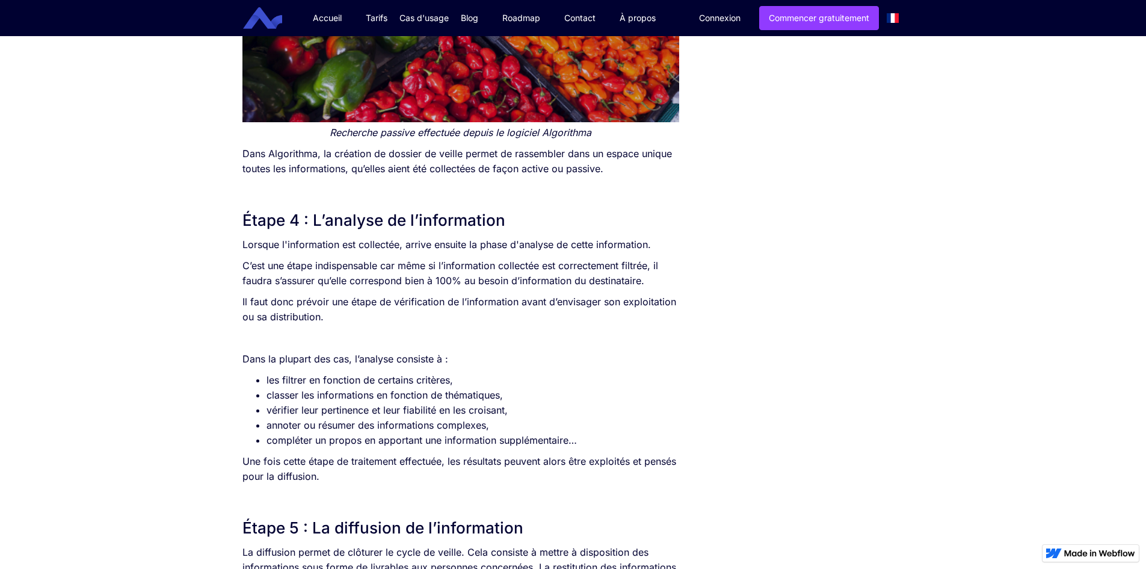
scroll to position [2346, 0]
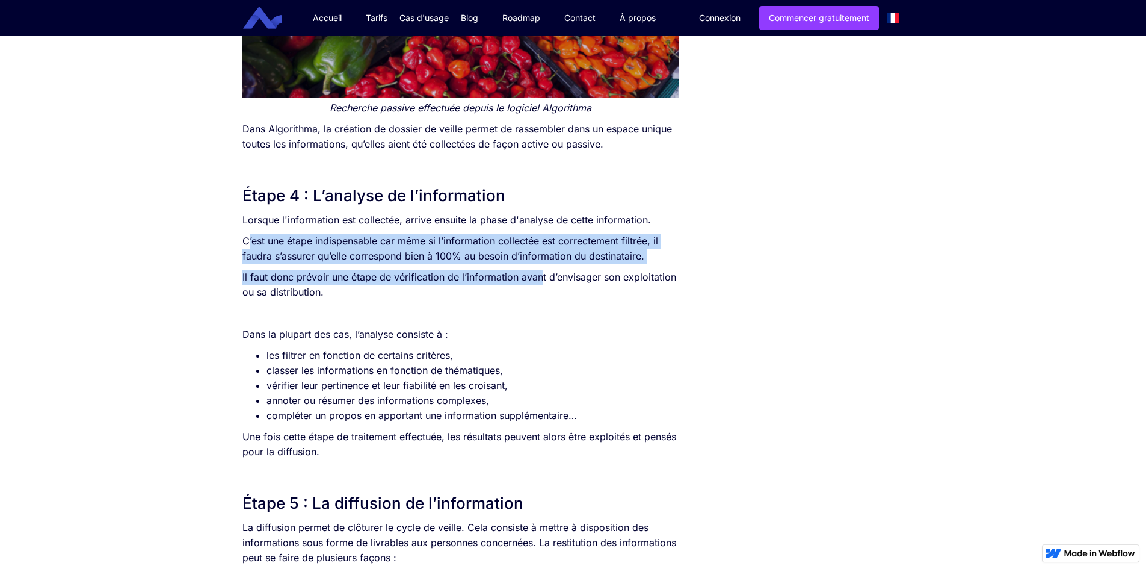
drag, startPoint x: 242, startPoint y: 239, endPoint x: 531, endPoint y: 280, distance: 291.6
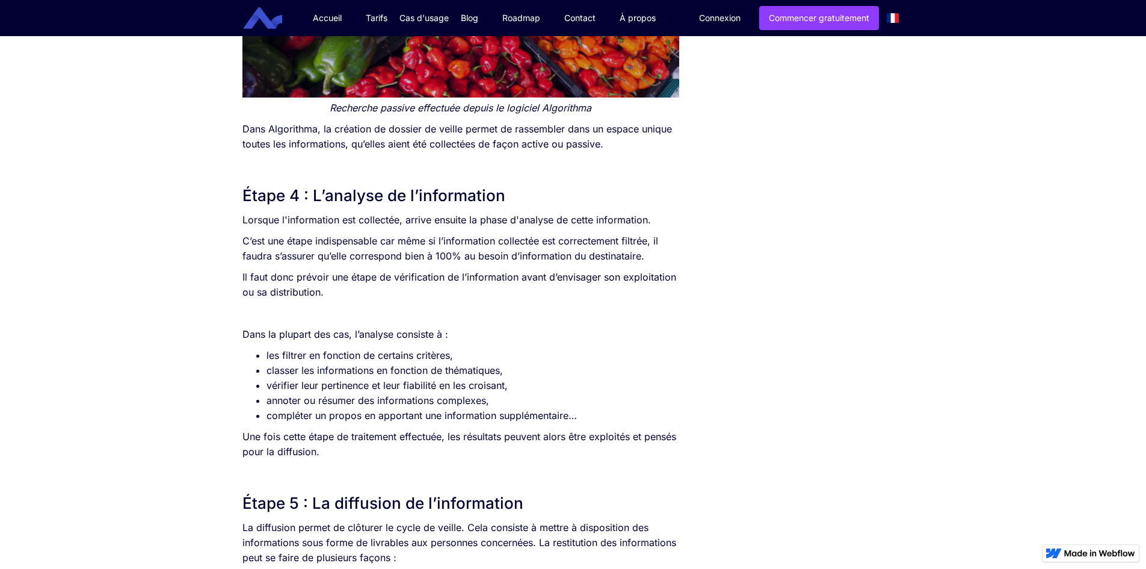
drag, startPoint x: 416, startPoint y: 396, endPoint x: 416, endPoint y: 386, distance: 10.2
click at [416, 390] on ul "les filtrer en fonction de certains critères, classer les informations en fonct…" at bounding box center [460, 385] width 437 height 75
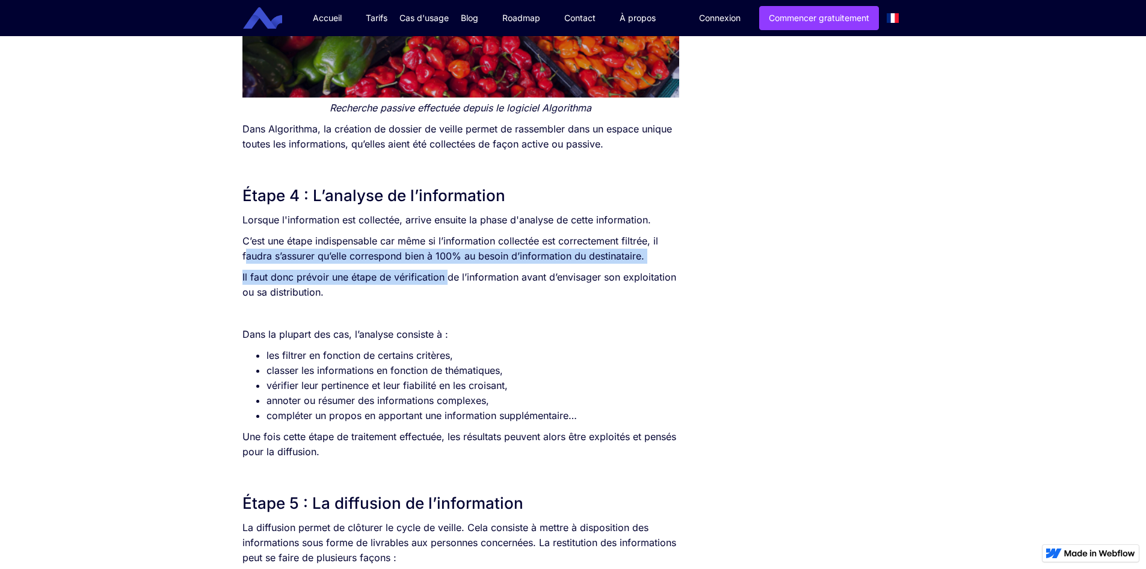
drag, startPoint x: 245, startPoint y: 257, endPoint x: 608, endPoint y: 248, distance: 362.9
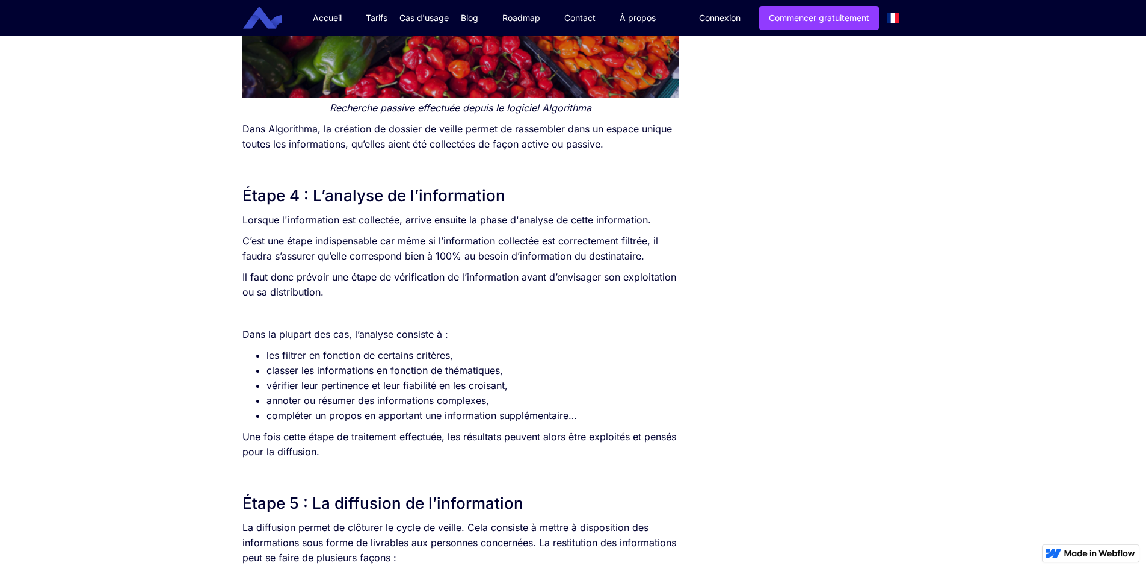
drag, startPoint x: 696, startPoint y: 247, endPoint x: 670, endPoint y: 244, distance: 26.6
drag, startPoint x: 653, startPoint y: 239, endPoint x: 671, endPoint y: 252, distance: 22.0
click at [671, 252] on p "C’est une étape indispensable car même si l’information collectée est correctem…" at bounding box center [460, 248] width 437 height 30
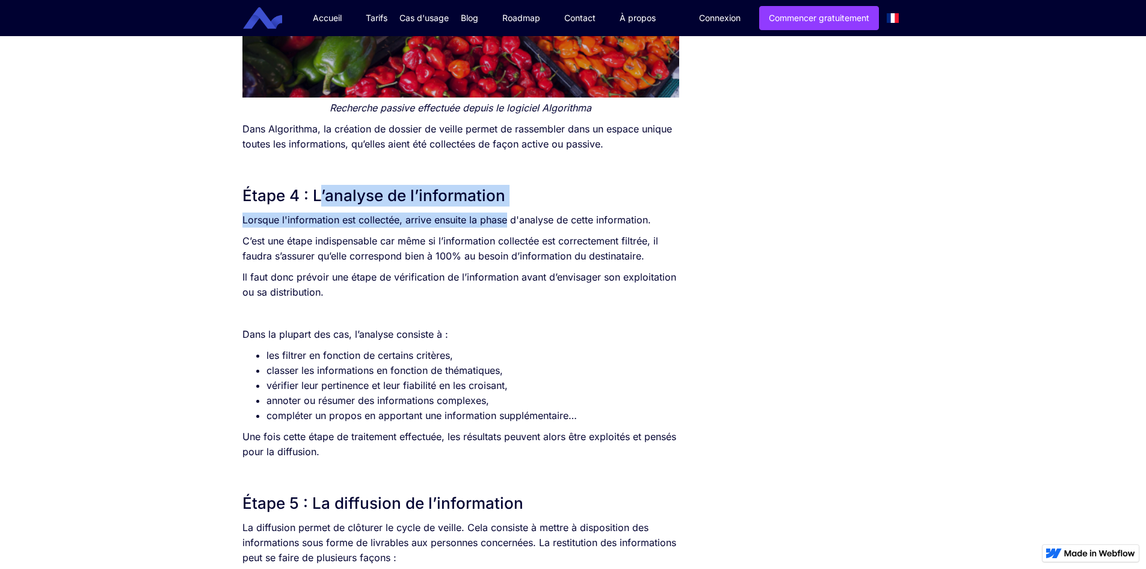
drag, startPoint x: 321, startPoint y: 190, endPoint x: 505, endPoint y: 214, distance: 185.7
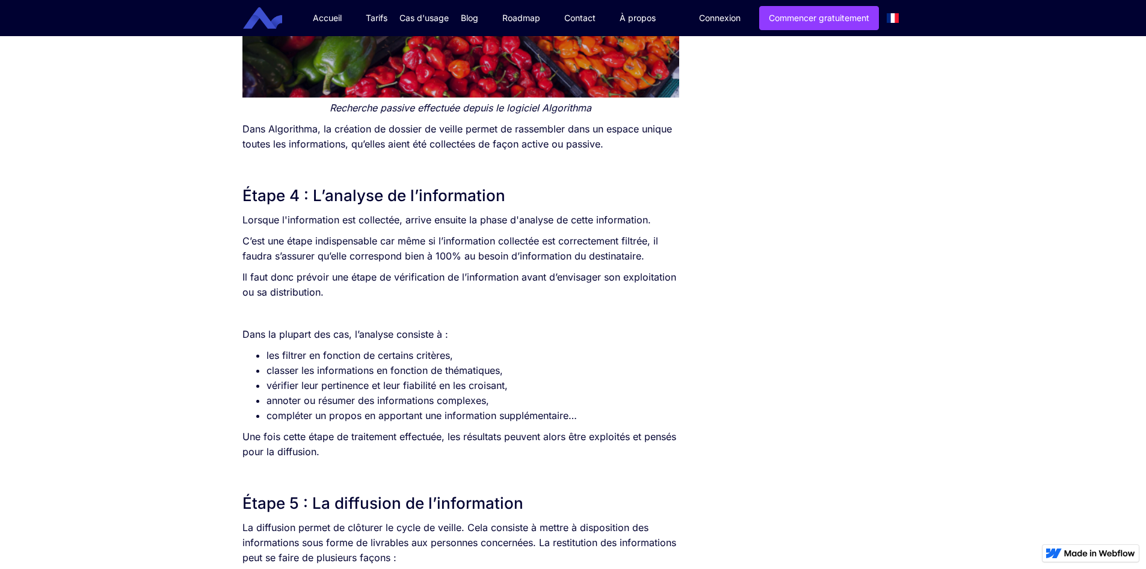
click at [596, 377] on li "classer les informations en fonction de thématiques," at bounding box center [473, 370] width 413 height 15
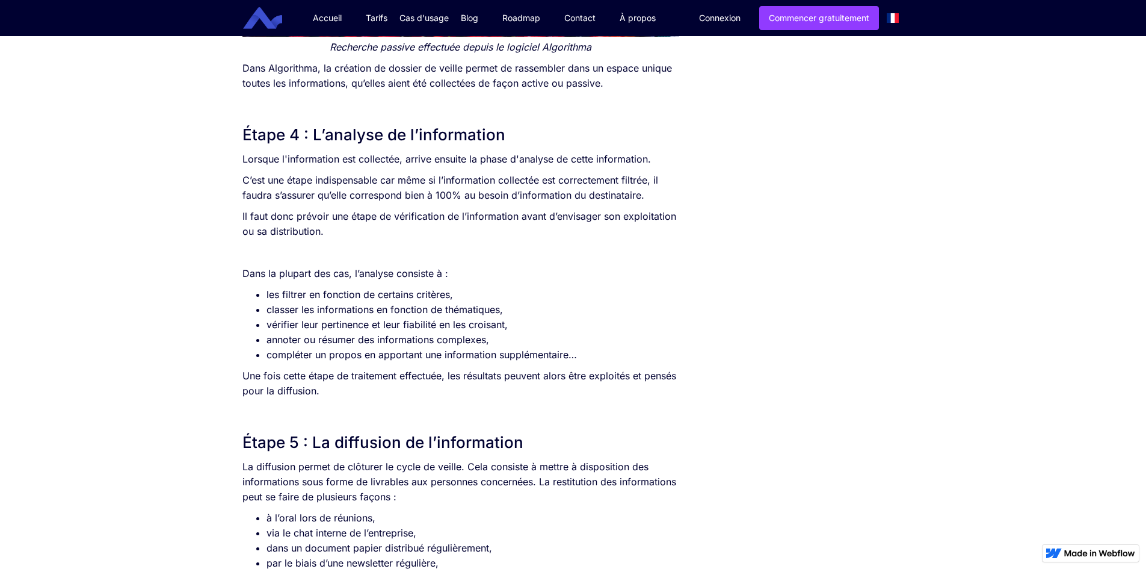
scroll to position [2406, 0]
drag, startPoint x: 762, startPoint y: 412, endPoint x: 683, endPoint y: 350, distance: 100.3
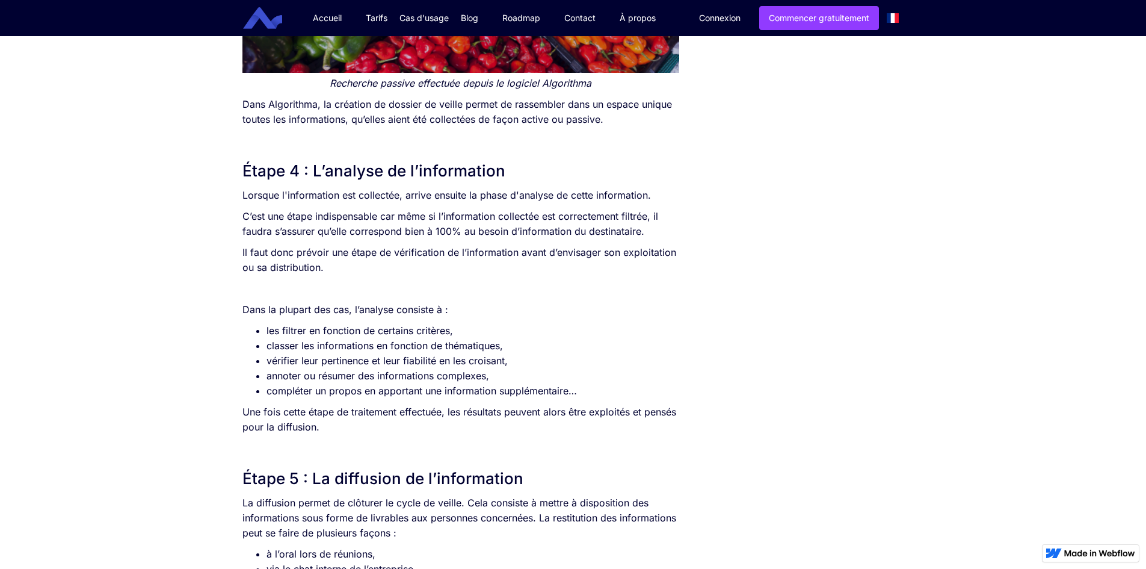
scroll to position [2346, 0]
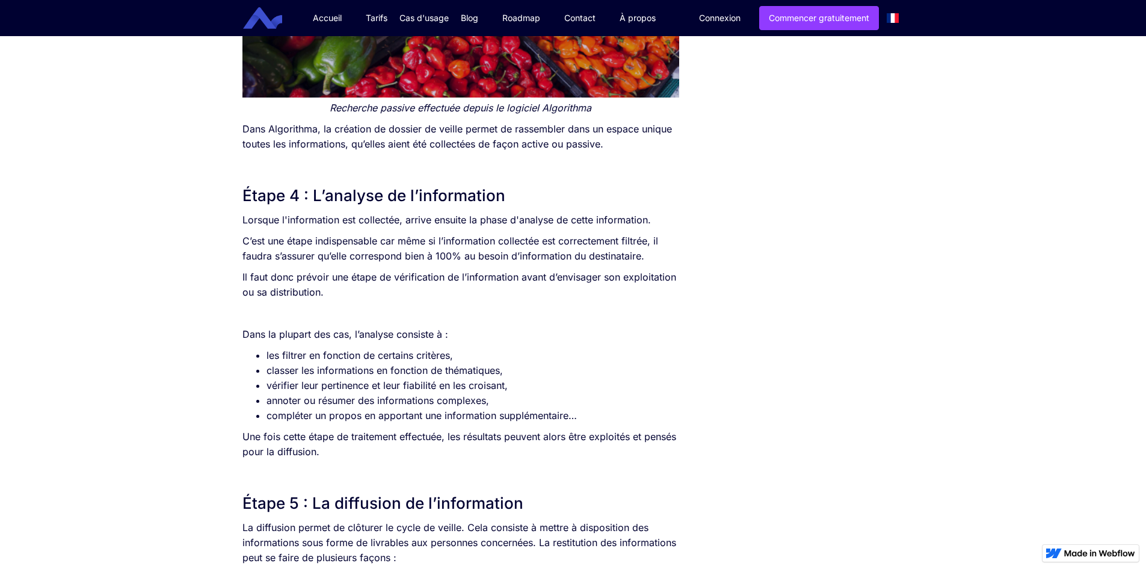
drag, startPoint x: 519, startPoint y: 197, endPoint x: 310, endPoint y: 191, distance: 208.3
click at [310, 191] on h2 "Étape 4 : L’analyse de l’information" at bounding box center [460, 196] width 437 height 22
drag, startPoint x: 865, startPoint y: 265, endPoint x: 788, endPoint y: 275, distance: 77.6
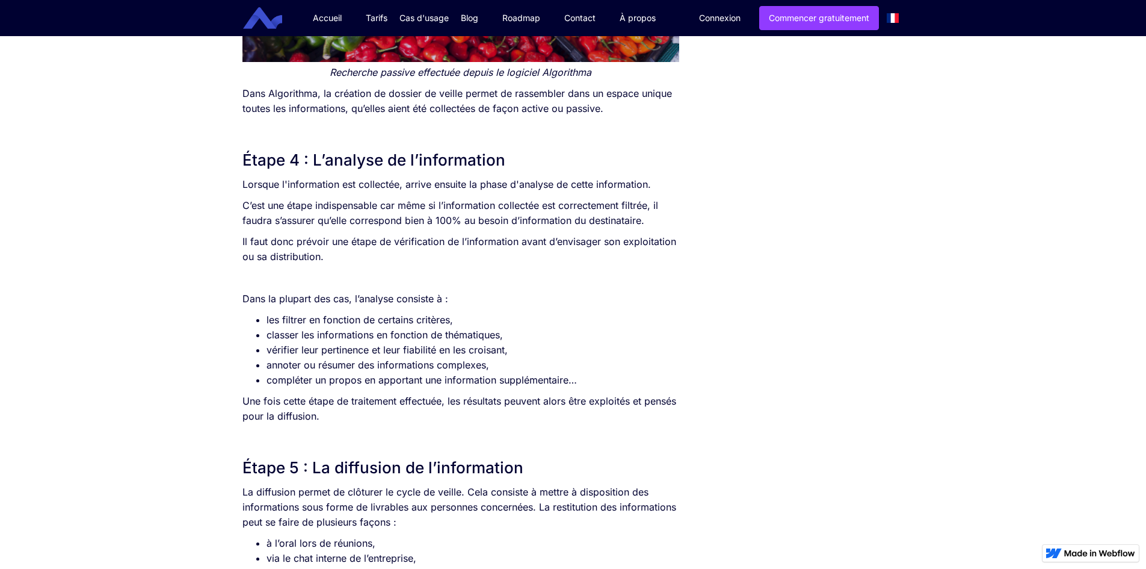
scroll to position [2406, 0]
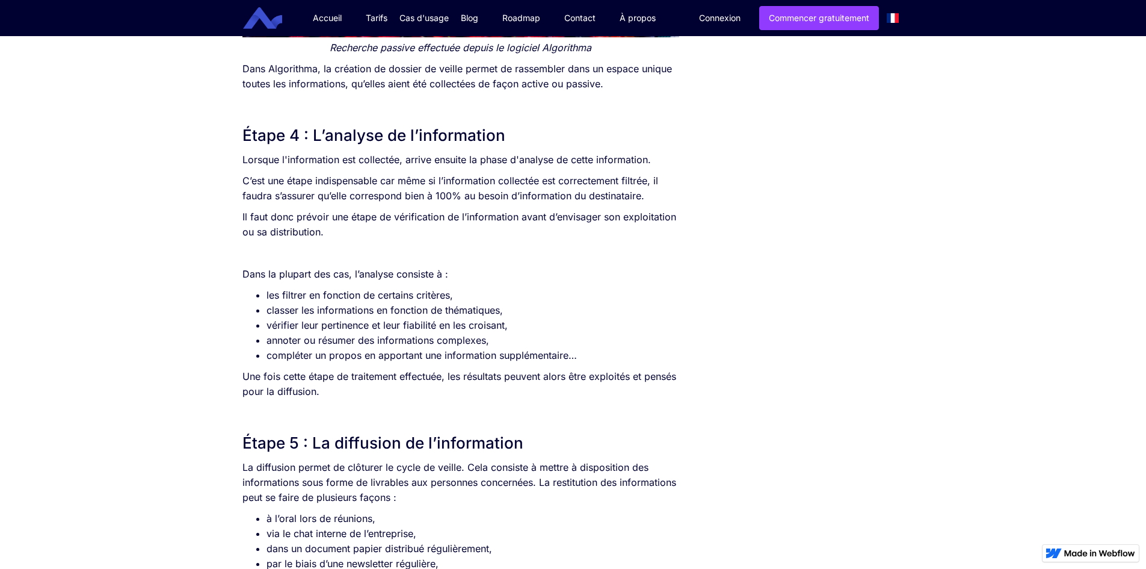
drag, startPoint x: 549, startPoint y: 245, endPoint x: 545, endPoint y: 230, distance: 15.5
click at [549, 245] on p "‍" at bounding box center [460, 252] width 437 height 15
drag, startPoint x: 238, startPoint y: 159, endPoint x: 659, endPoint y: 153, distance: 420.6
drag, startPoint x: 864, startPoint y: 247, endPoint x: 771, endPoint y: 226, distance: 95.6
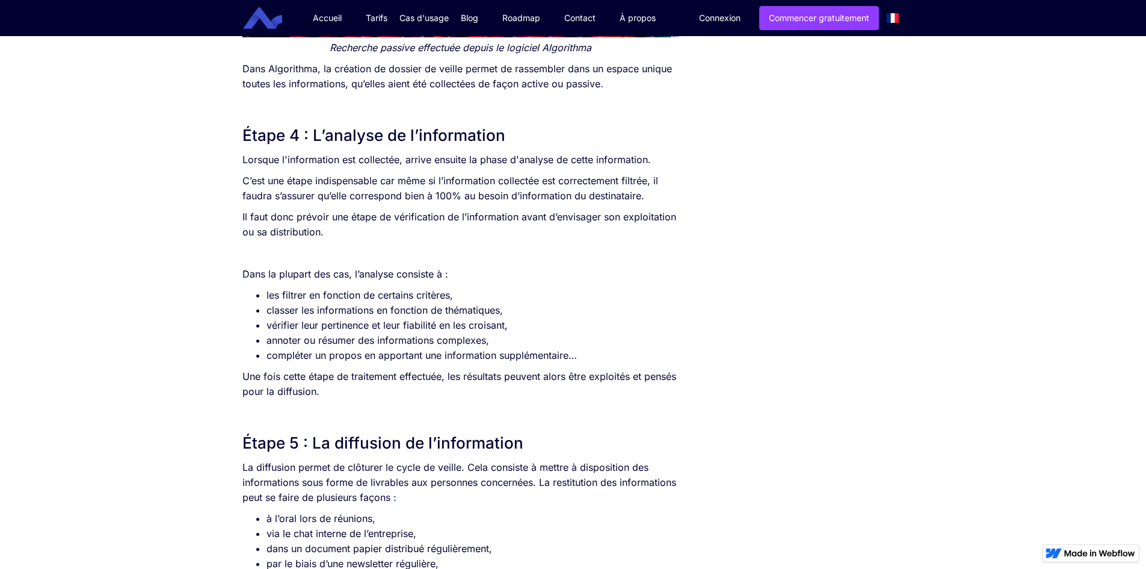
drag, startPoint x: 653, startPoint y: 182, endPoint x: 664, endPoint y: 190, distance: 14.2
click at [664, 190] on p "C’est une étape indispensable car même si l’information collectée est correctem…" at bounding box center [460, 188] width 437 height 30
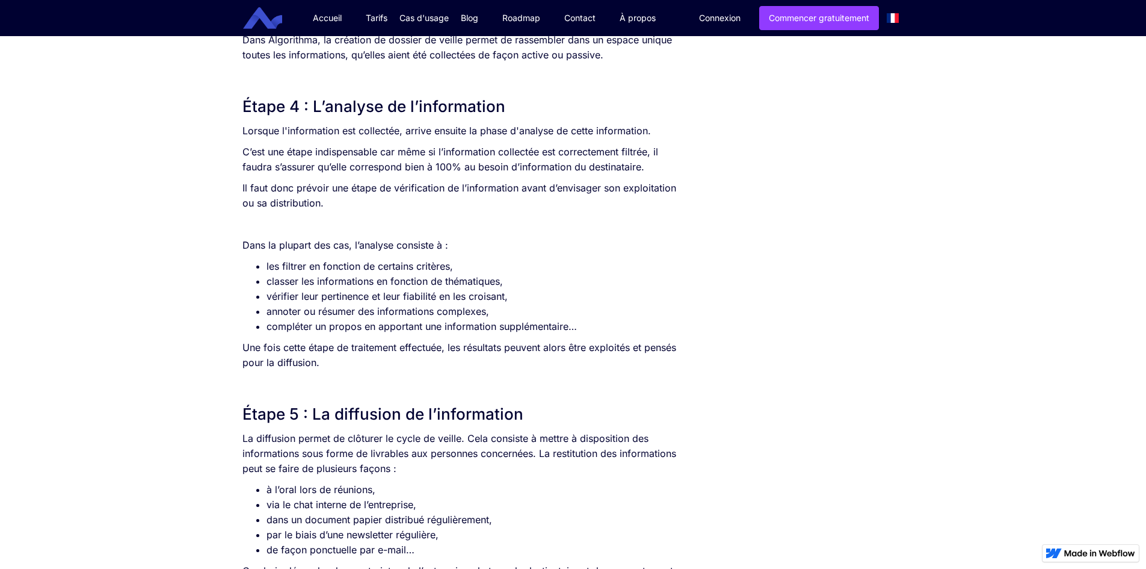
scroll to position [2467, 0]
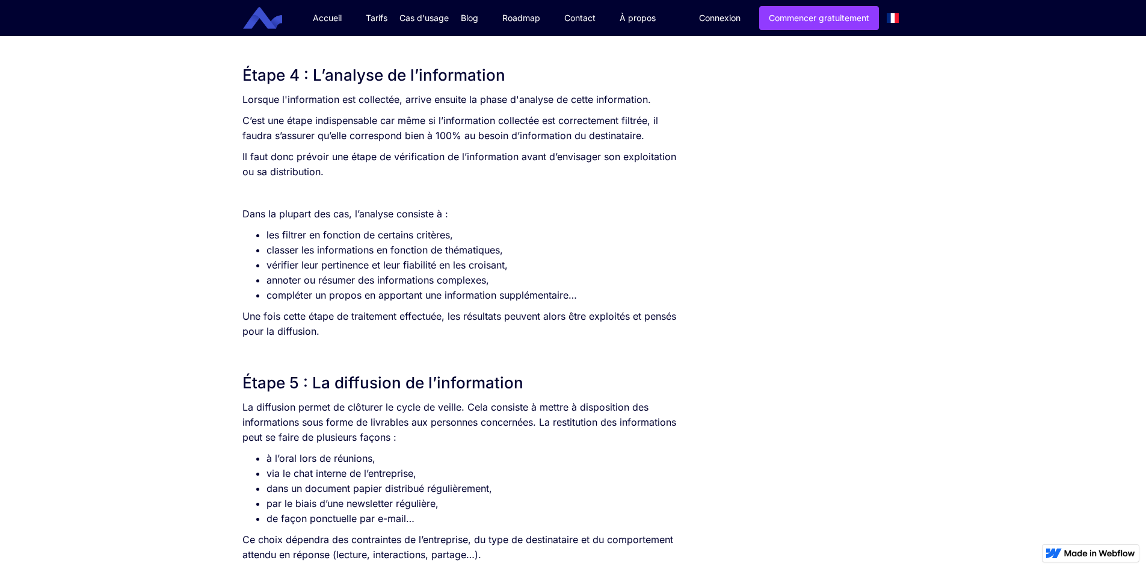
drag, startPoint x: 596, startPoint y: 346, endPoint x: 563, endPoint y: 342, distance: 32.7
click at [651, 315] on p "Une fois cette étape de traitement effectuée, les résultats peuvent alors être …" at bounding box center [460, 324] width 437 height 30
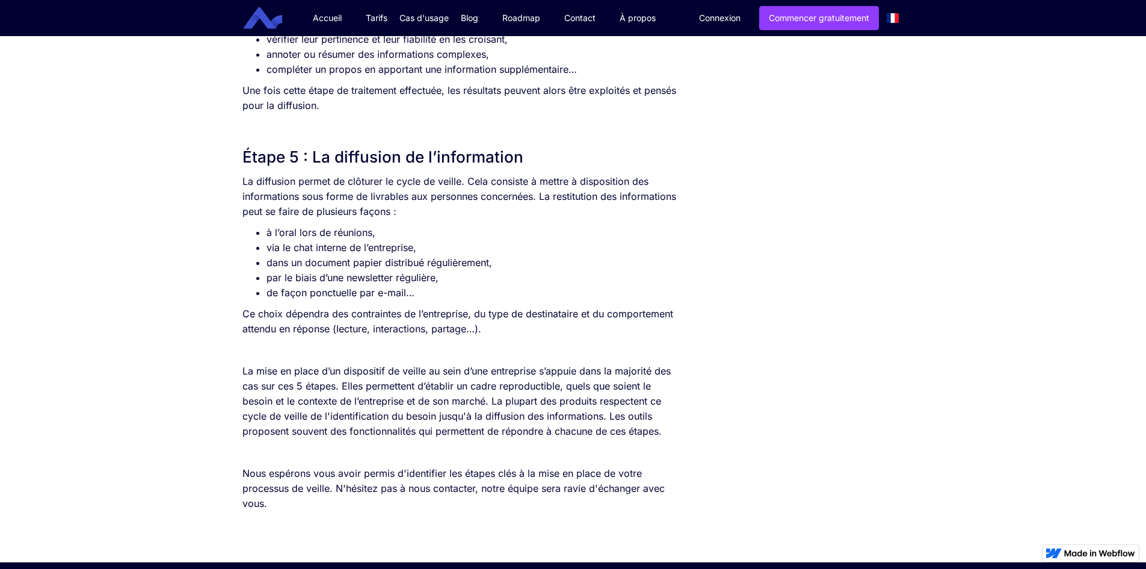
scroll to position [2707, 0]
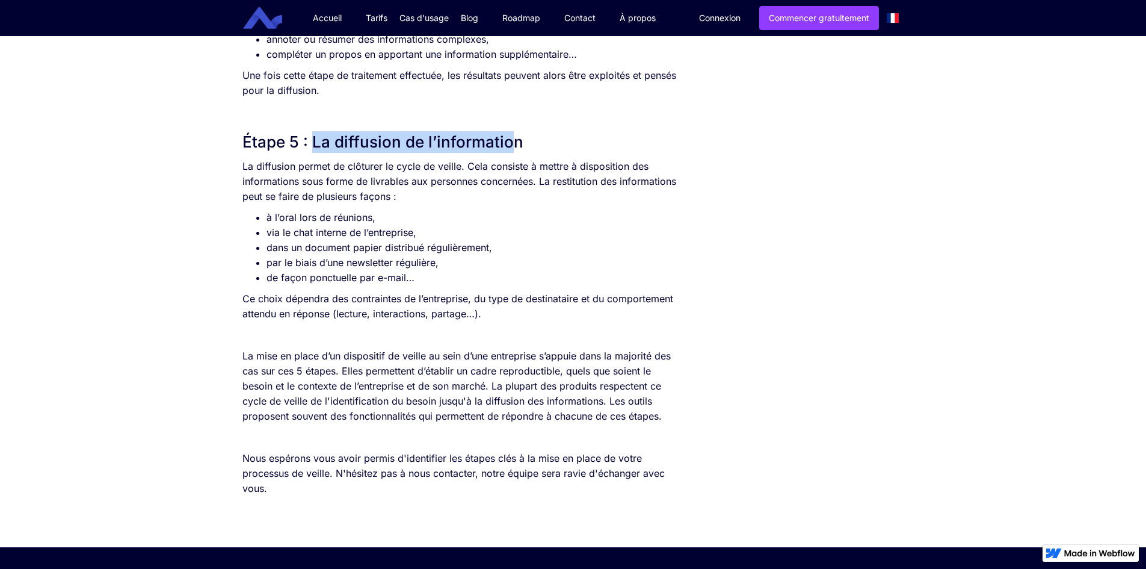
drag, startPoint x: 313, startPoint y: 132, endPoint x: 511, endPoint y: 131, distance: 197.9
drag, startPoint x: 516, startPoint y: 135, endPoint x: 311, endPoint y: 146, distance: 205.5
click at [311, 146] on h2 "Étape 5 : La diffusion de l’information" at bounding box center [460, 142] width 437 height 22
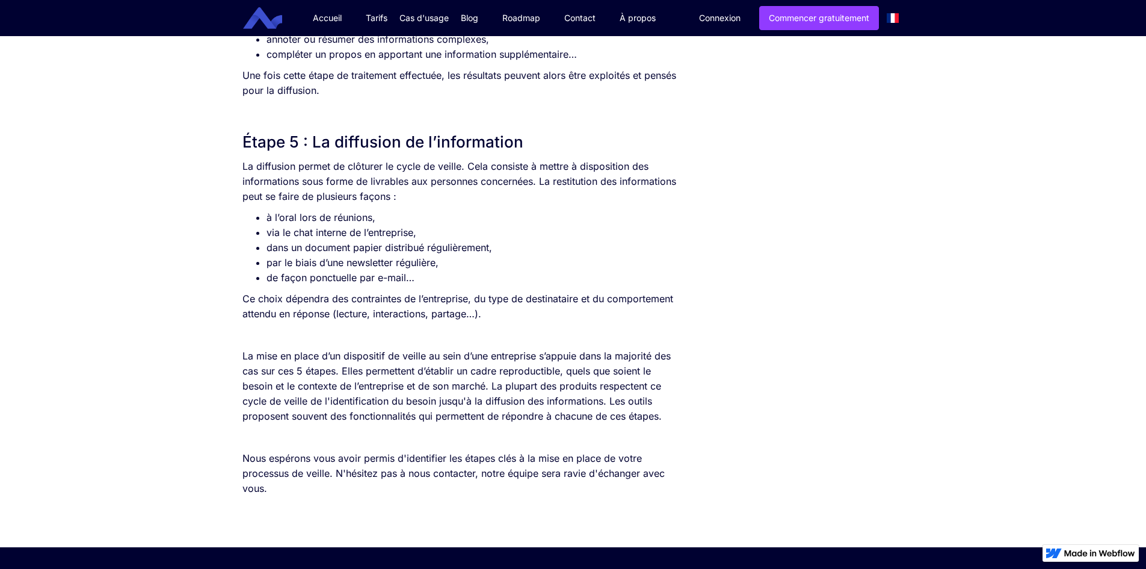
drag, startPoint x: 221, startPoint y: 169, endPoint x: 458, endPoint y: 162, distance: 237.1
drag, startPoint x: 348, startPoint y: 165, endPoint x: 382, endPoint y: 171, distance: 34.3
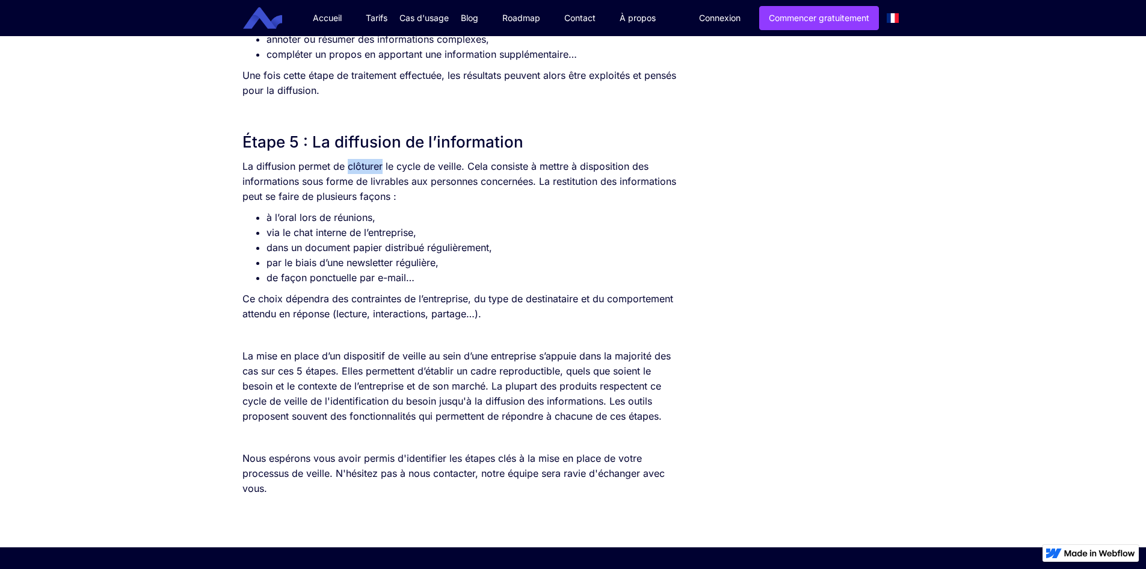
click at [382, 171] on p "La diffusion permet de clôturer le cycle de veille. Cela consiste à mettre à di…" at bounding box center [460, 181] width 437 height 45
drag, startPoint x: 242, startPoint y: 157, endPoint x: 462, endPoint y: 165, distance: 219.7
click at [485, 185] on p "La diffusion permet de clôturer le cycle de veille. Cela consiste à mettre à di…" at bounding box center [460, 181] width 437 height 45
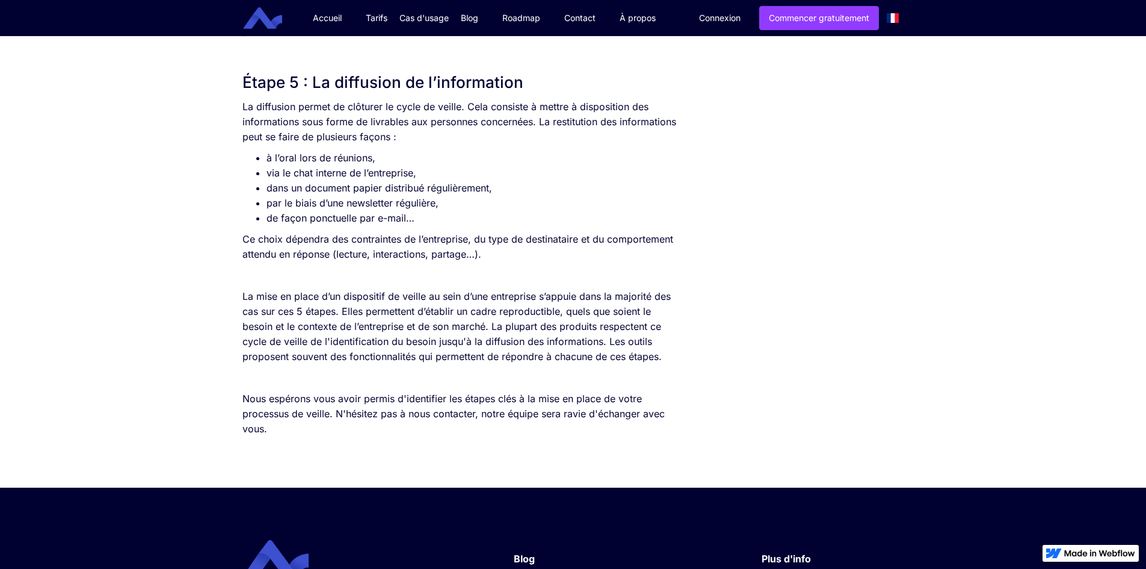
scroll to position [2767, 0]
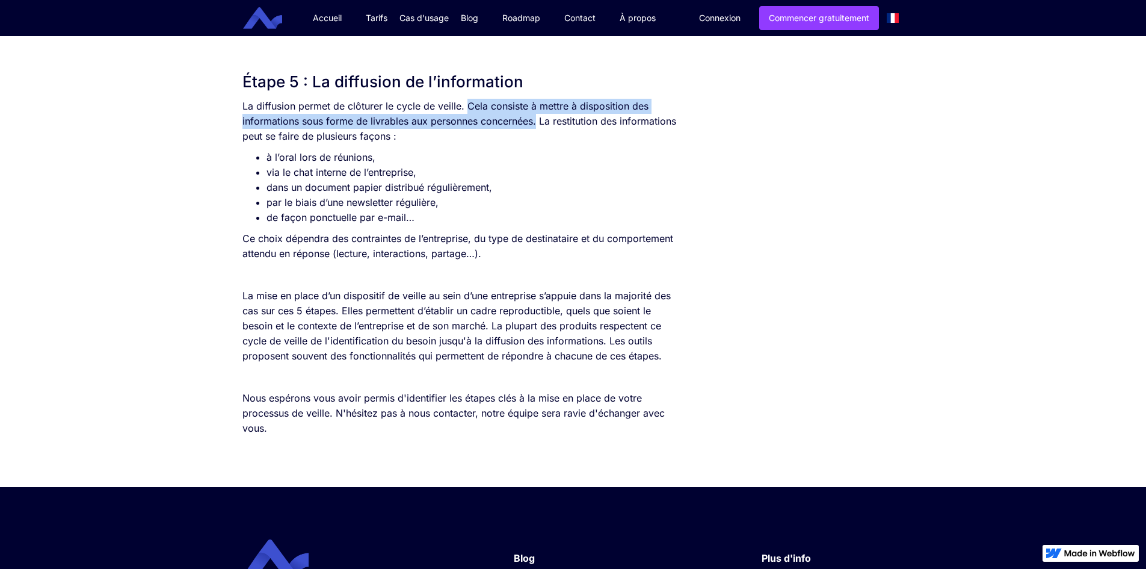
drag, startPoint x: 466, startPoint y: 105, endPoint x: 538, endPoint y: 122, distance: 73.4
click at [538, 122] on p "La diffusion permet de clôturer le cycle de veille. Cela consiste à mettre à di…" at bounding box center [460, 121] width 437 height 45
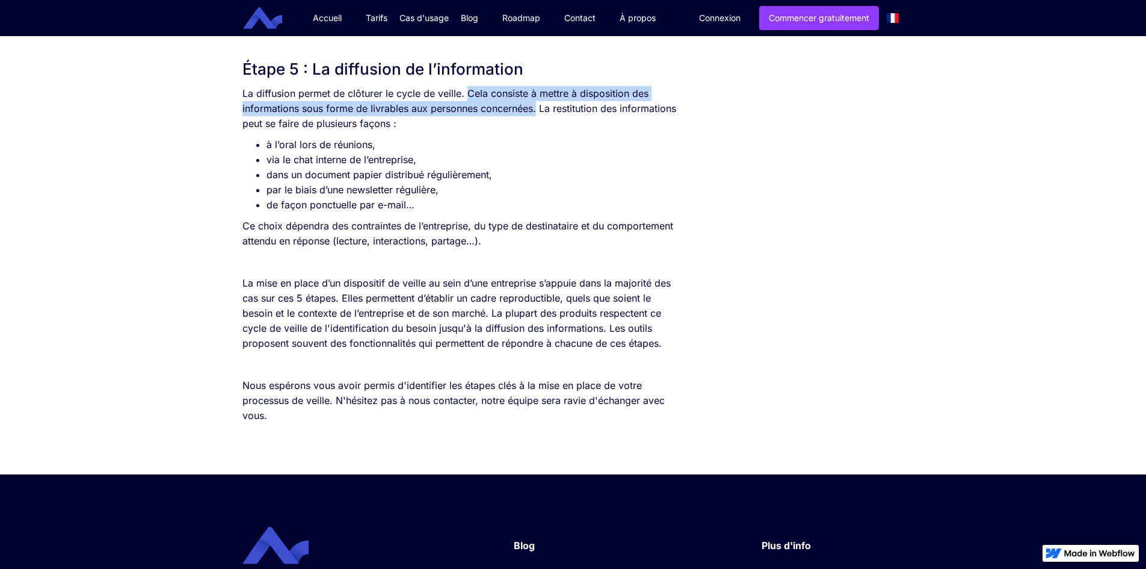
scroll to position [2827, 0]
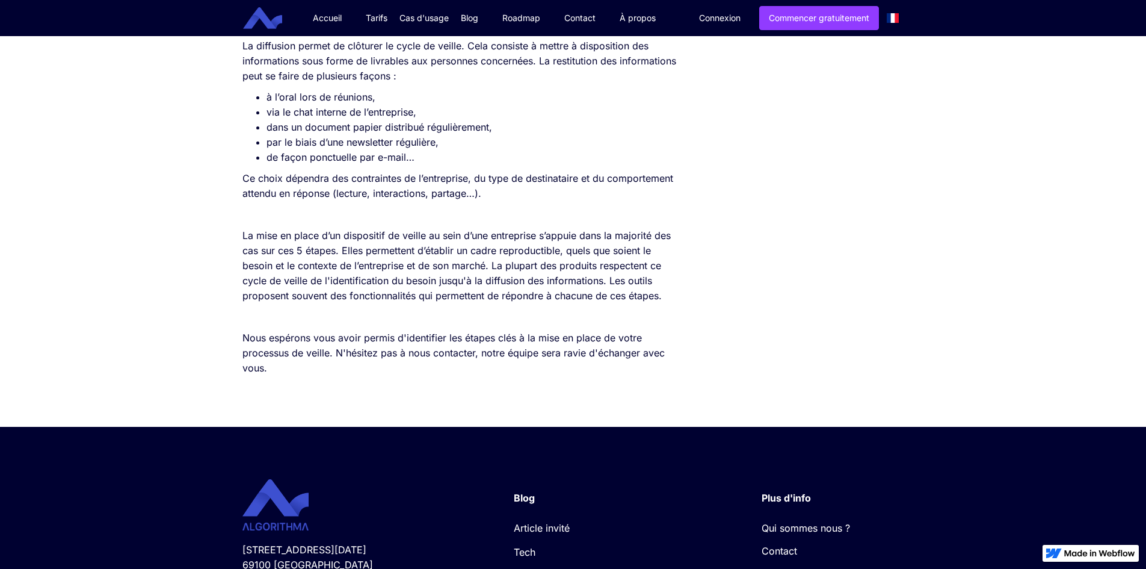
click at [605, 103] on li "à l’oral lors de réunions," at bounding box center [473, 97] width 413 height 15
drag, startPoint x: 537, startPoint y: 62, endPoint x: 712, endPoint y: 68, distance: 175.2
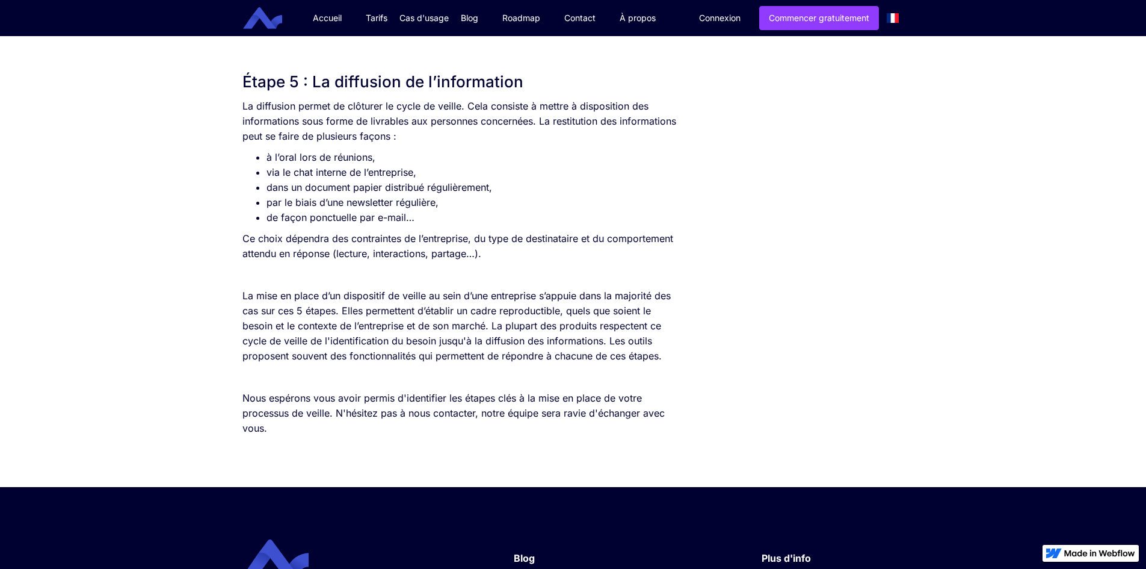
click at [385, 164] on li "à l’oral lors de réunions," at bounding box center [473, 157] width 413 height 15
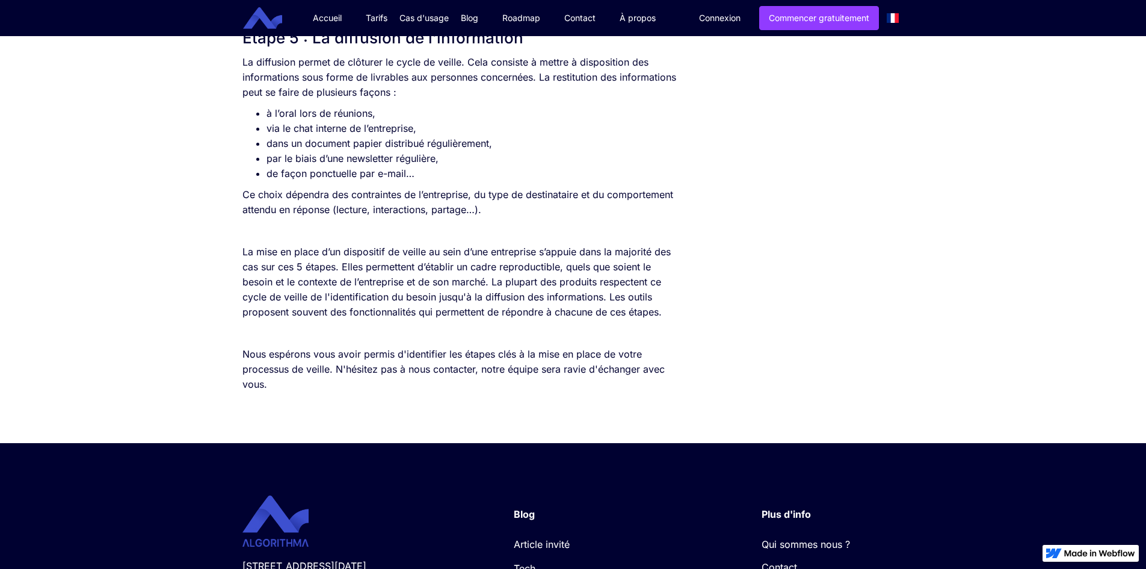
scroll to position [2739, 0]
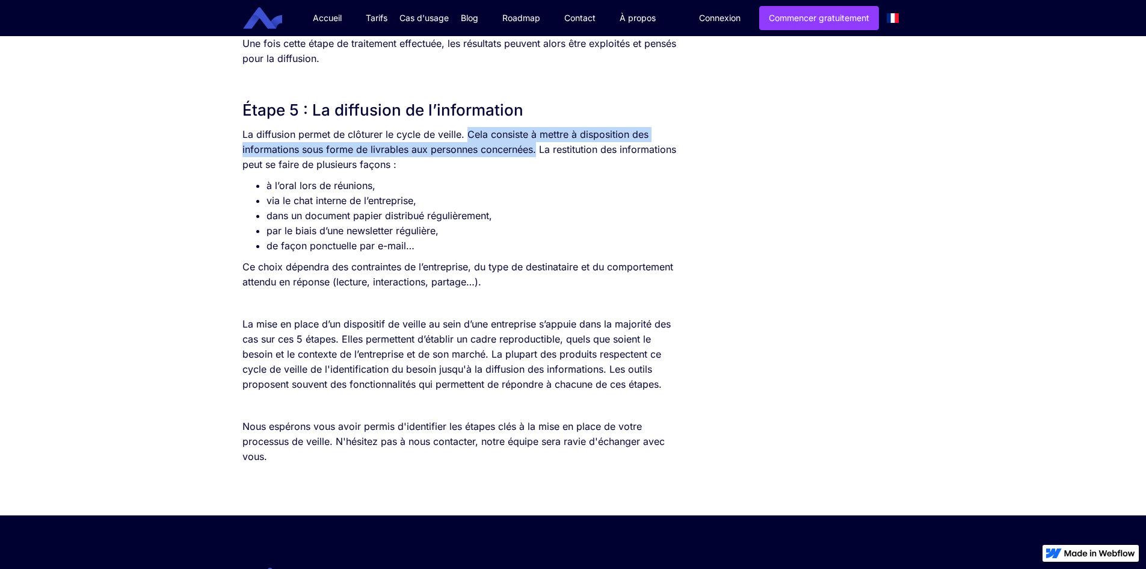
drag, startPoint x: 464, startPoint y: 131, endPoint x: 536, endPoint y: 150, distance: 74.1
click at [536, 150] on p "La diffusion permet de clôturer le cycle de veille. Cela consiste à mettre à di…" at bounding box center [460, 149] width 437 height 45
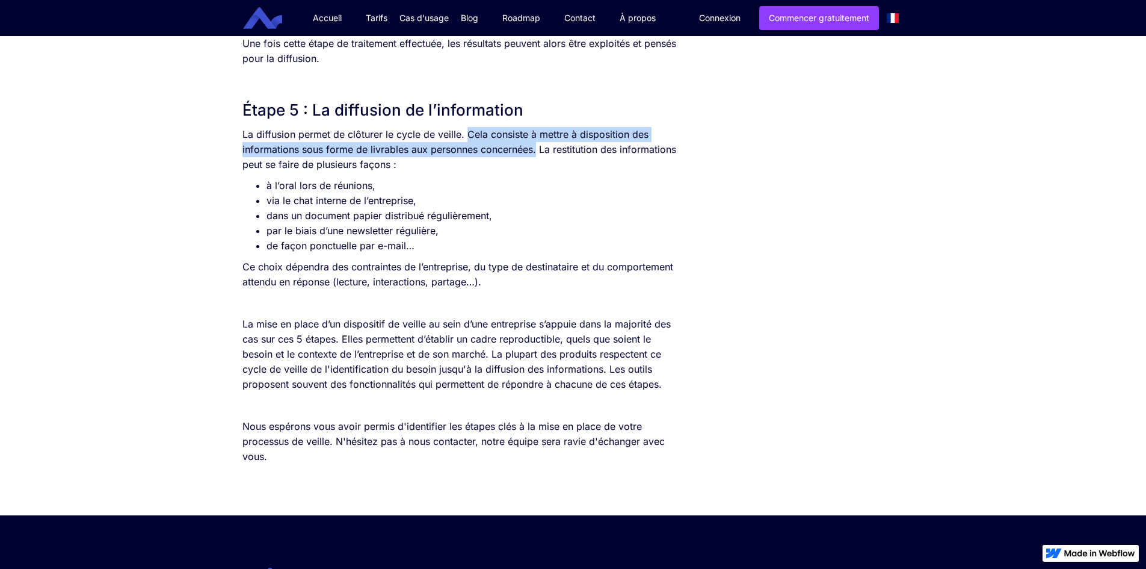
drag, startPoint x: 466, startPoint y: 134, endPoint x: 536, endPoint y: 146, distance: 71.4
click at [536, 146] on p "La diffusion permet de clôturer le cycle de veille. Cela consiste à mettre à di…" at bounding box center [460, 149] width 437 height 45
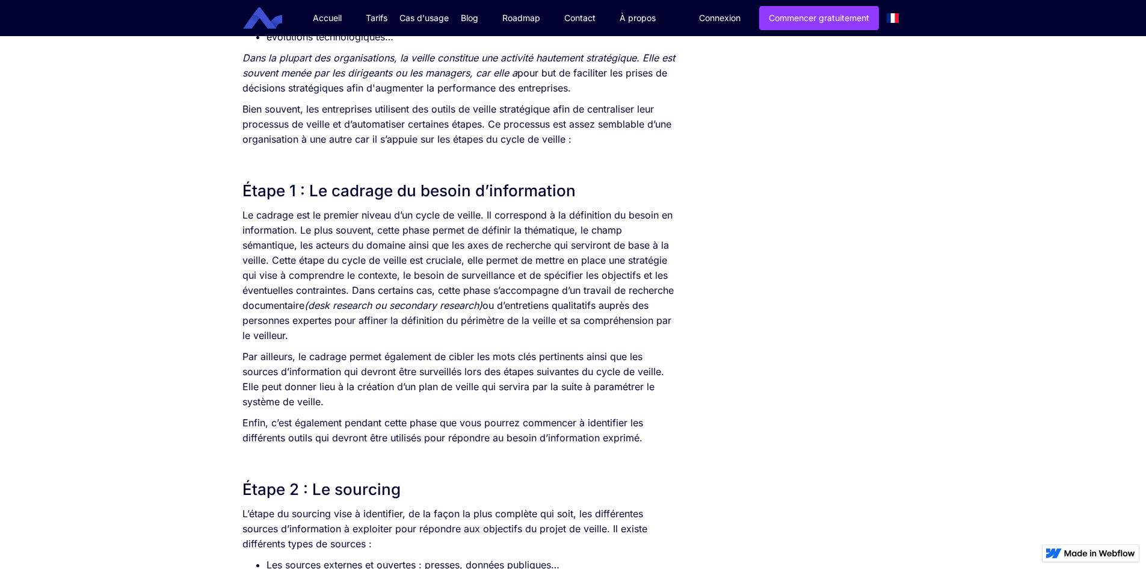
scroll to position [633, 0]
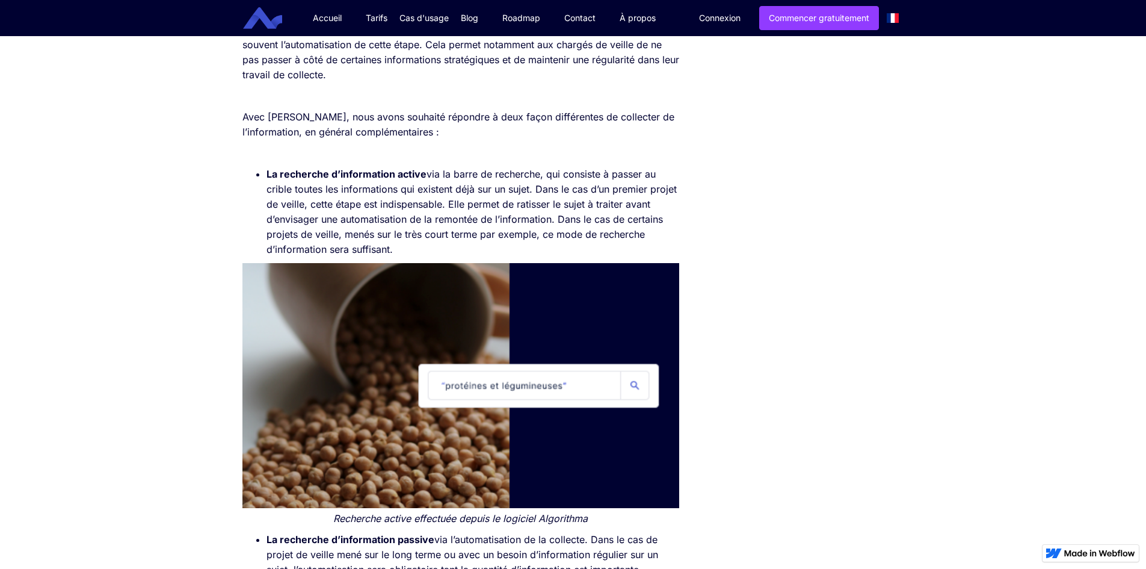
scroll to position [1684, 0]
